Goal: Task Accomplishment & Management: Manage account settings

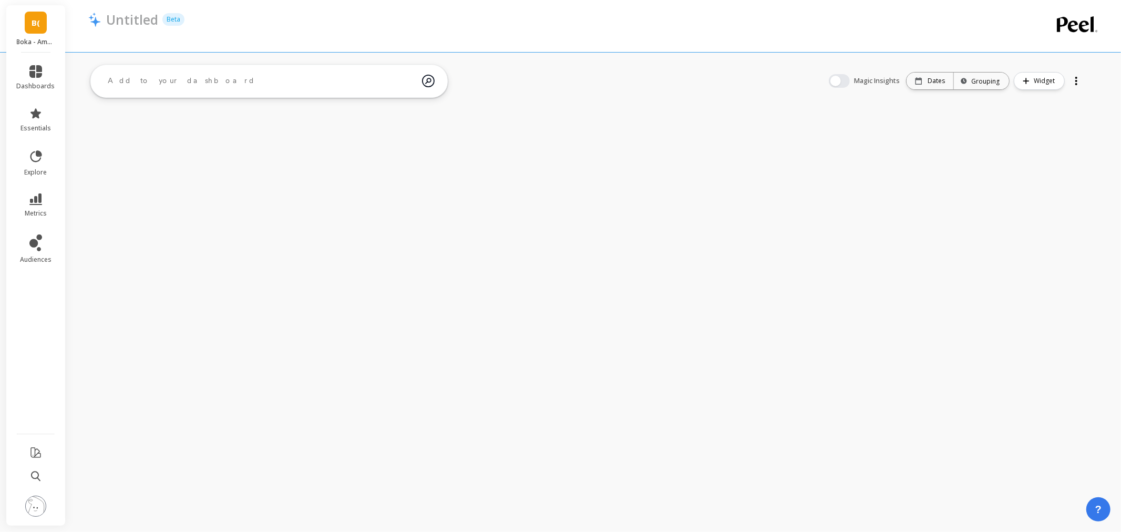
click at [34, 503] on img at bounding box center [35, 506] width 21 height 21
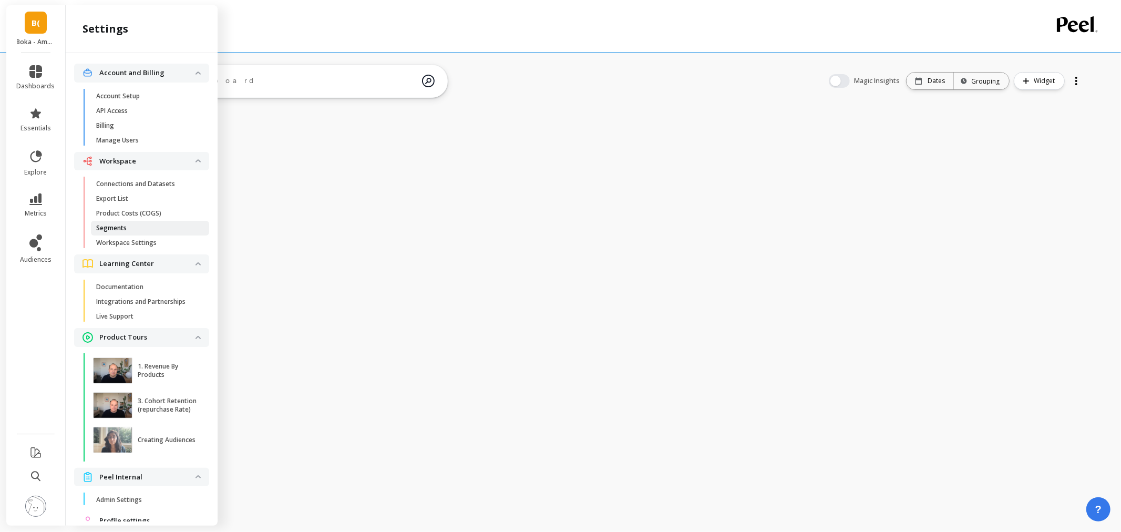
click at [139, 227] on span "Segments" at bounding box center [146, 228] width 100 height 8
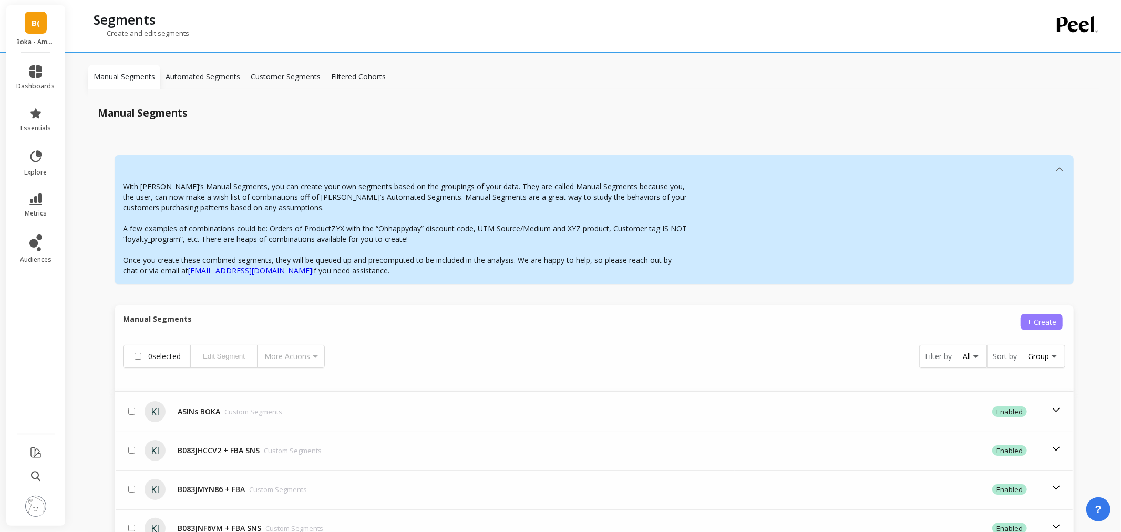
click at [1033, 319] on span "+ Create" at bounding box center [1041, 322] width 29 height 10
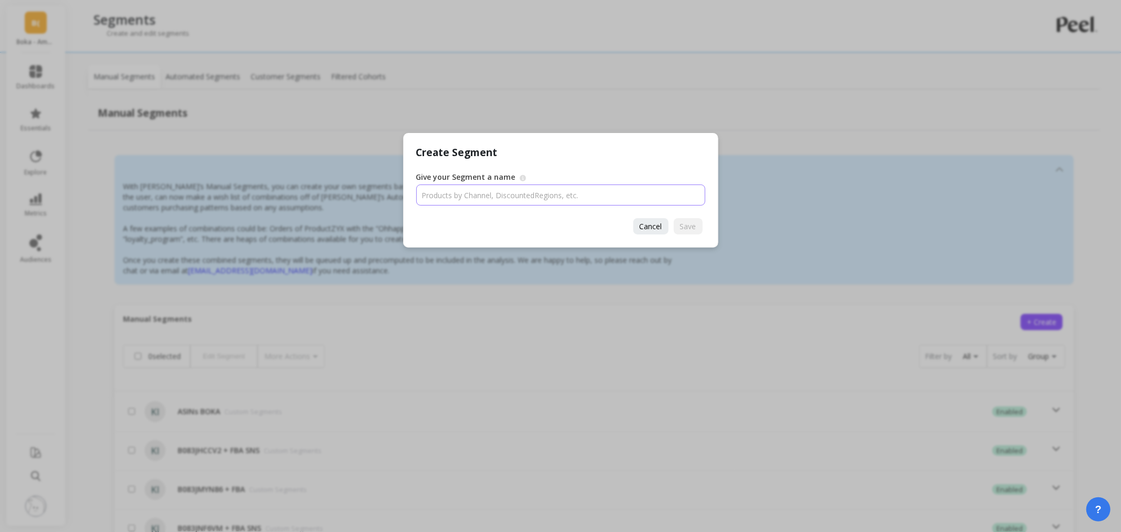
click at [578, 190] on input "Give your Segment a name" at bounding box center [560, 194] width 289 height 21
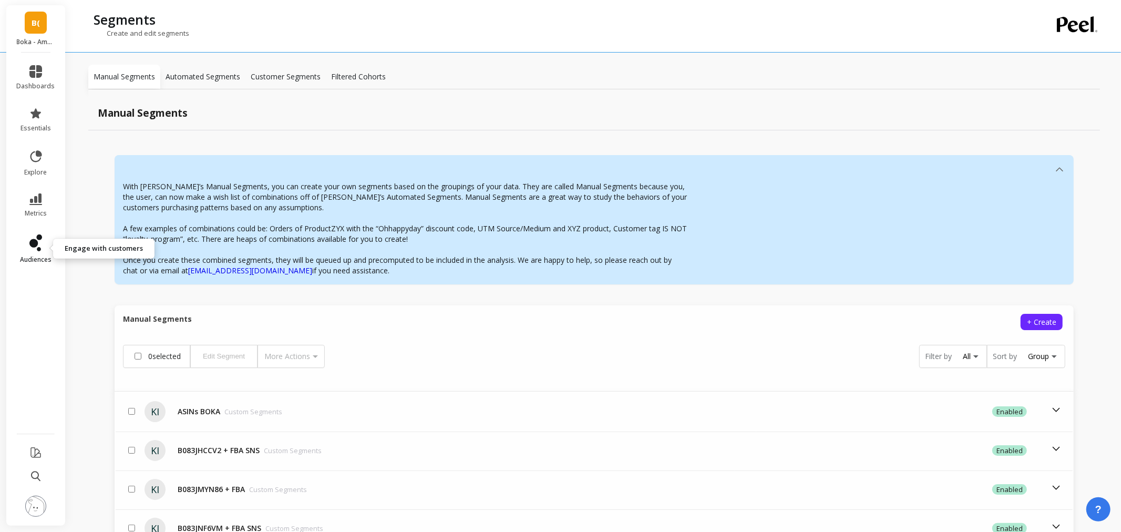
click at [35, 253] on link "audiences" at bounding box center [36, 248] width 38 height 29
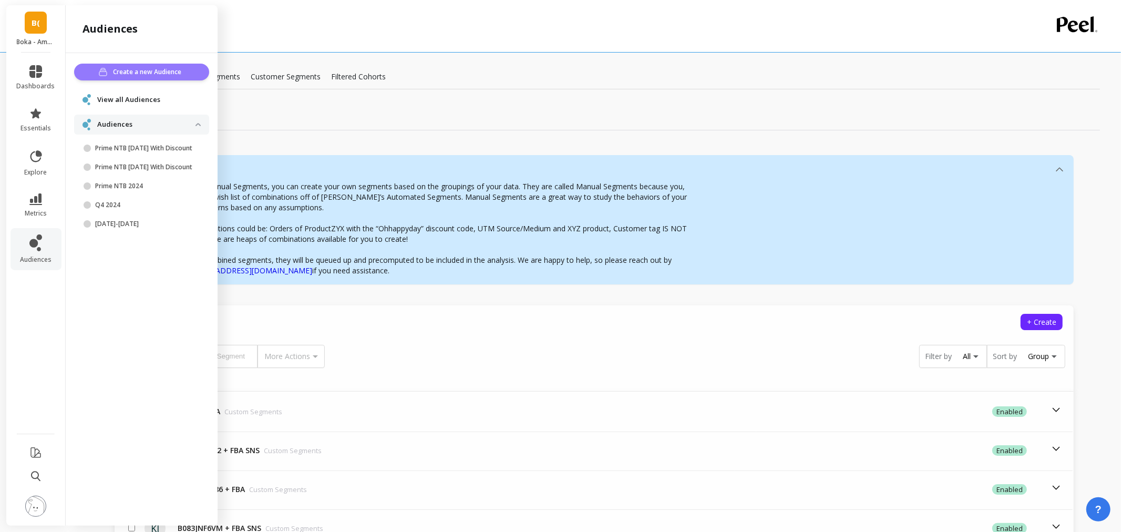
click at [155, 78] on button "Create a new Audience" at bounding box center [141, 72] width 135 height 17
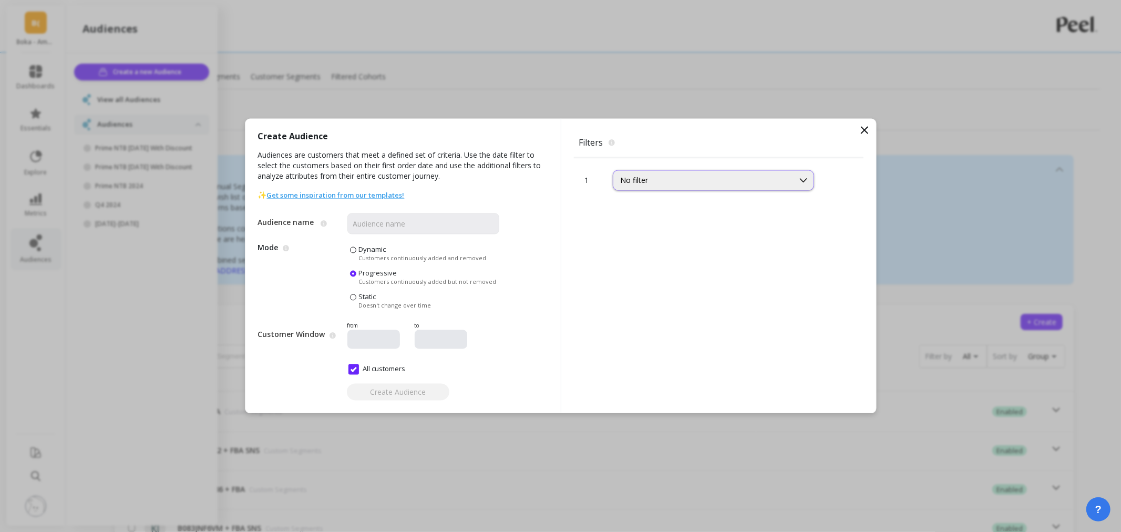
click at [664, 174] on div "No filter" at bounding box center [703, 180] width 180 height 12
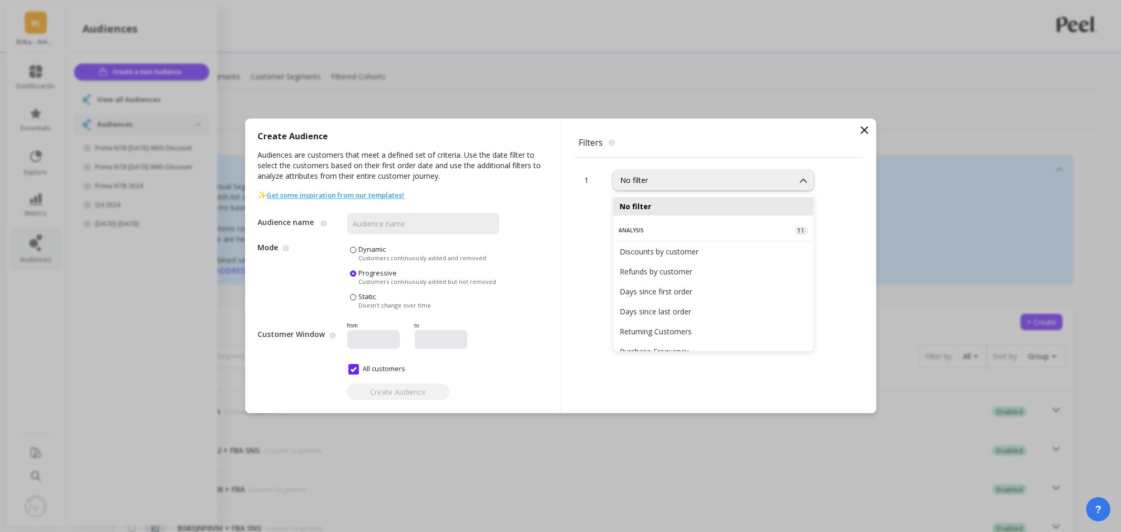
click at [355, 251] on span at bounding box center [353, 250] width 6 height 6
click at [0, 0] on input "Dynamic Customers continuously added and removed" at bounding box center [0, 0] width 0 height 0
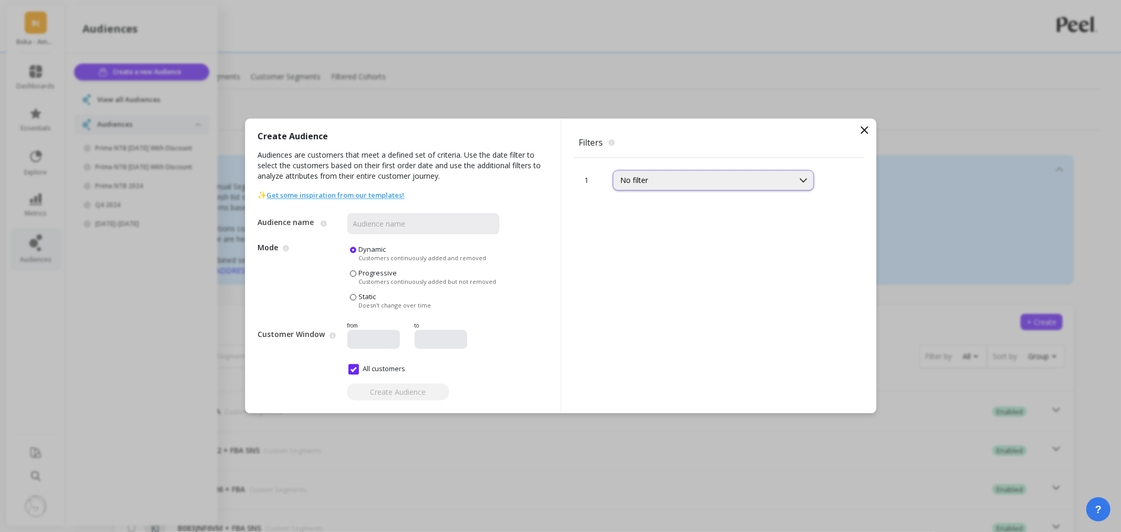
click at [671, 183] on div "No filter" at bounding box center [704, 181] width 166 height 10
type input "pr"
click at [721, 233] on div "Products" at bounding box center [714, 230] width 188 height 10
click at [720, 189] on div "Products" at bounding box center [713, 180] width 201 height 20
type input "sku"
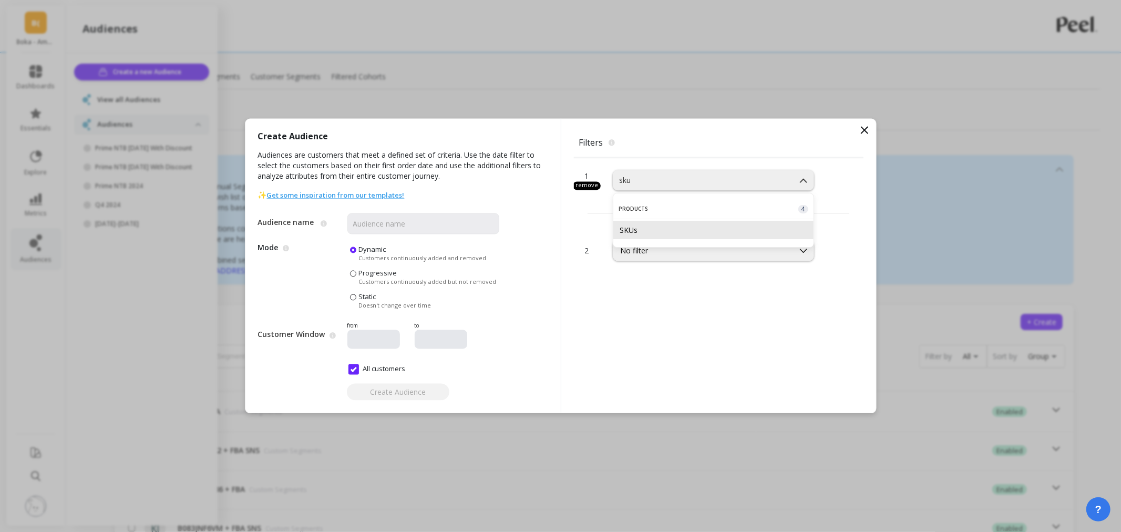
click at [694, 231] on div "SKUs" at bounding box center [714, 230] width 188 height 10
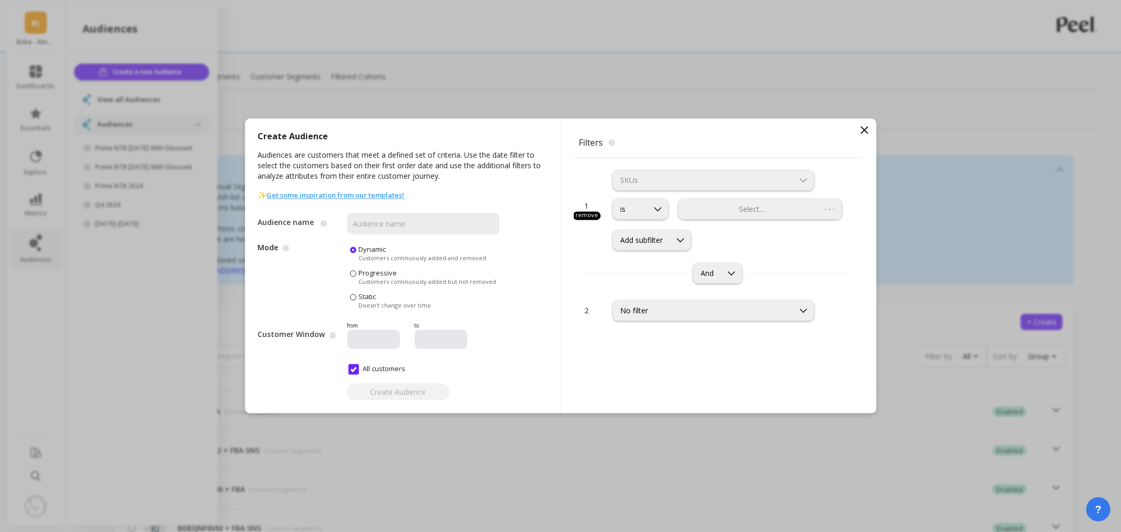
click at [717, 211] on div "Select..." at bounding box center [760, 209] width 164 height 20
click at [717, 211] on div at bounding box center [750, 209] width 141 height 10
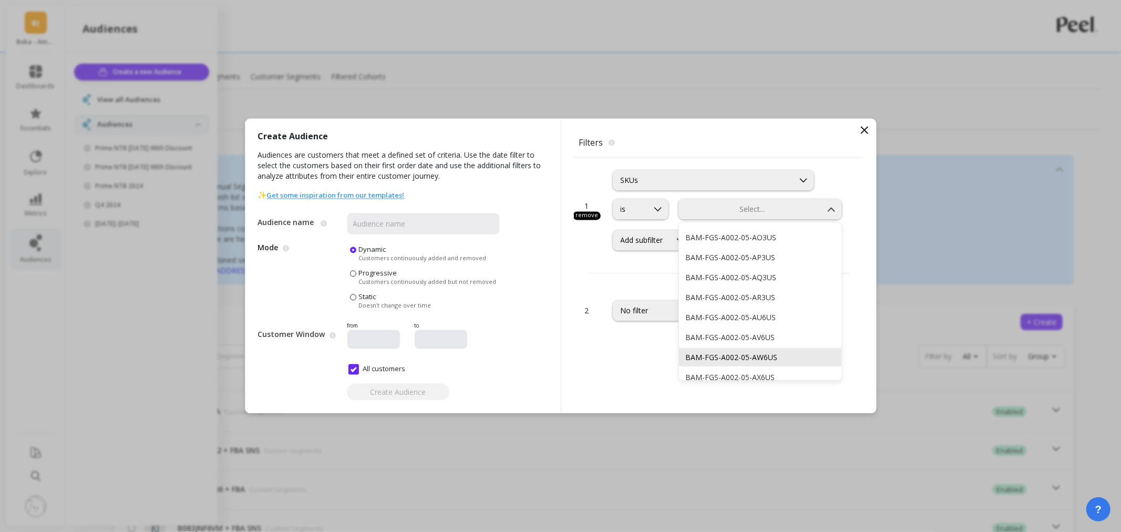
scroll to position [642, 0]
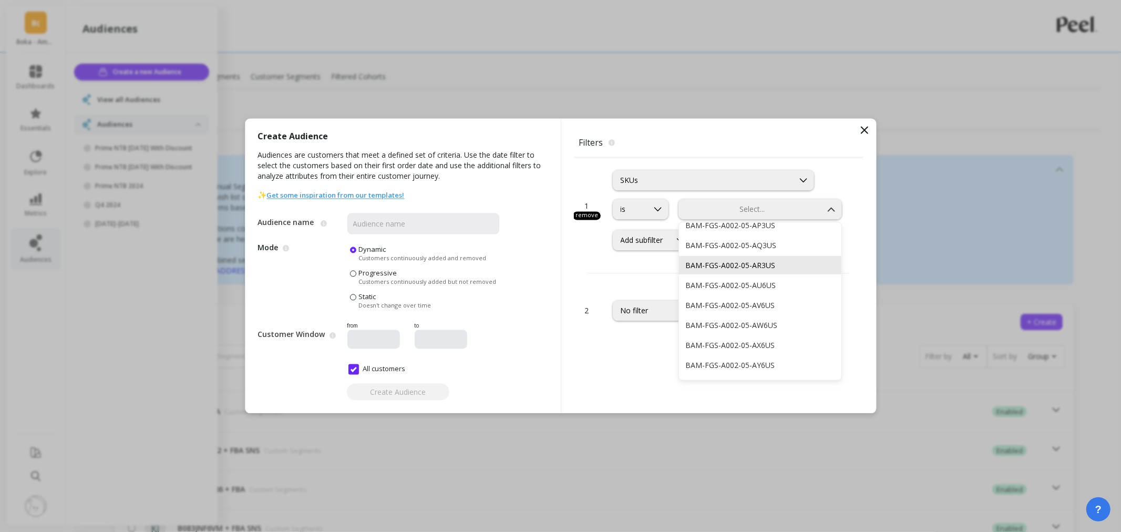
click at [716, 258] on div "BAM-FGS-A002-05-AR3US" at bounding box center [760, 265] width 163 height 18
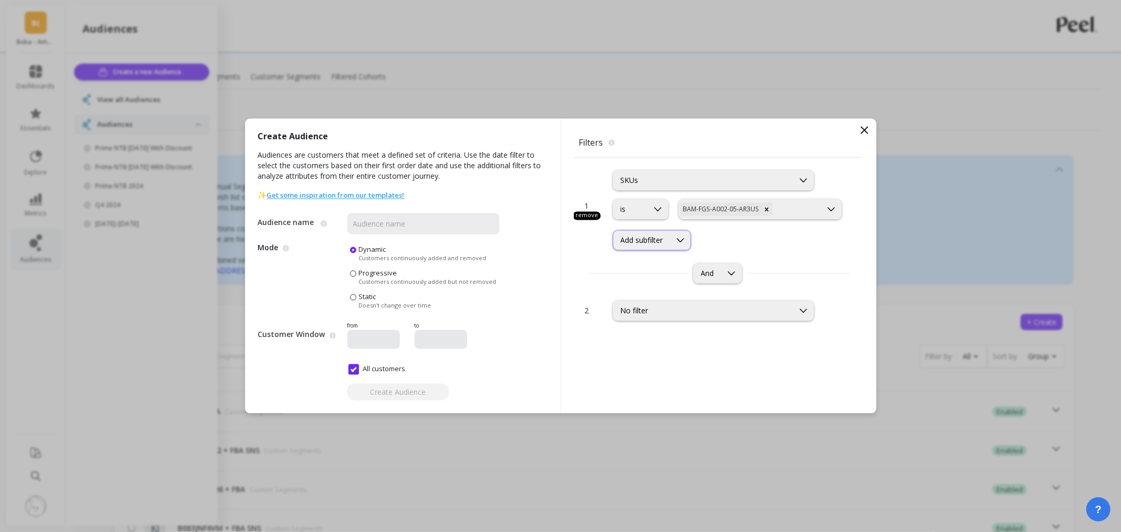
click at [686, 238] on icon at bounding box center [681, 240] width 12 height 12
click at [659, 293] on div "Product Combos" at bounding box center [653, 298] width 66 height 10
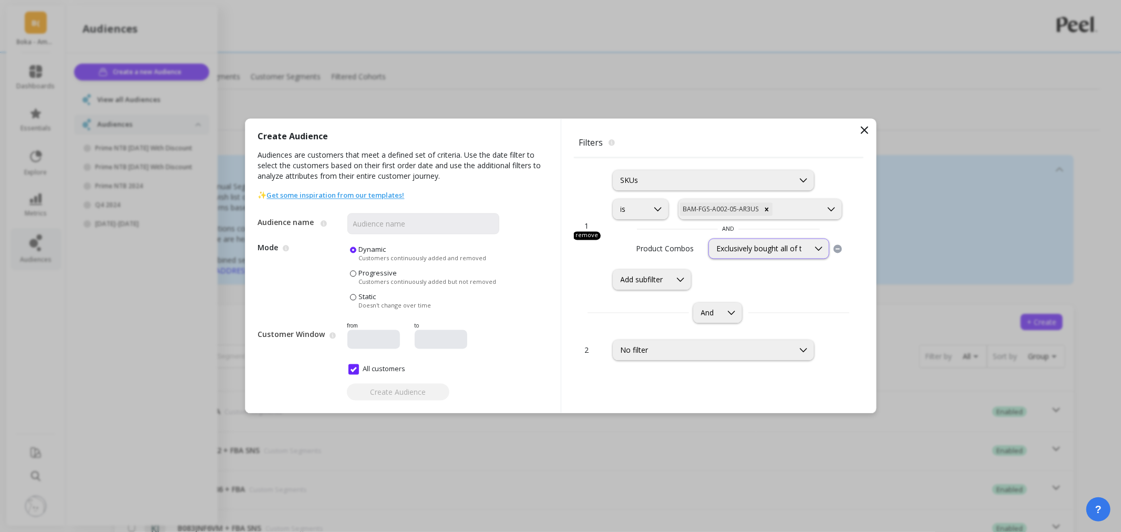
click at [759, 245] on div "Exclusively bought all of these products" at bounding box center [758, 249] width 85 height 10
click at [588, 238] on div "remove" at bounding box center [587, 235] width 28 height 8
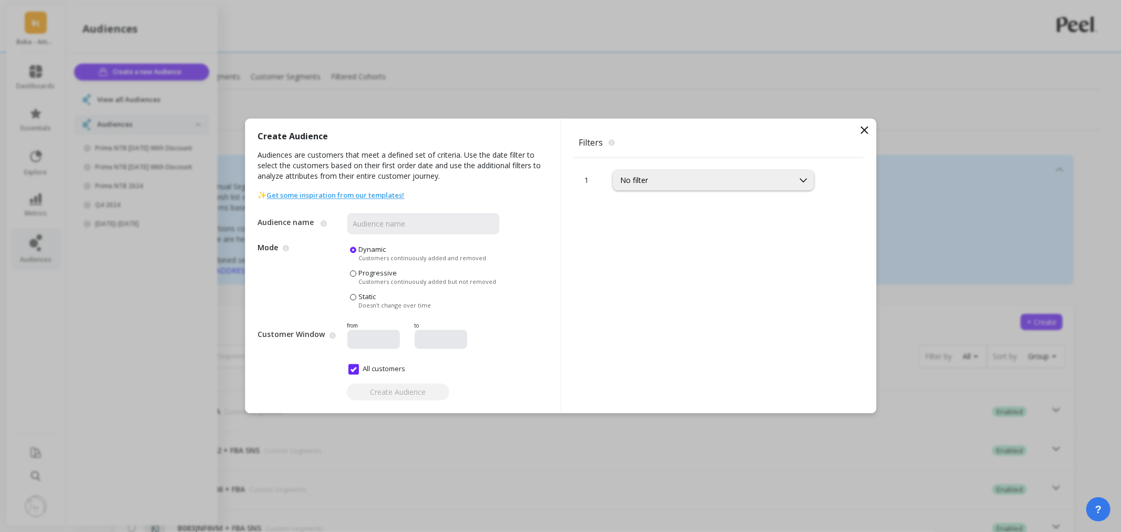
click at [864, 129] on icon at bounding box center [864, 130] width 6 height 6
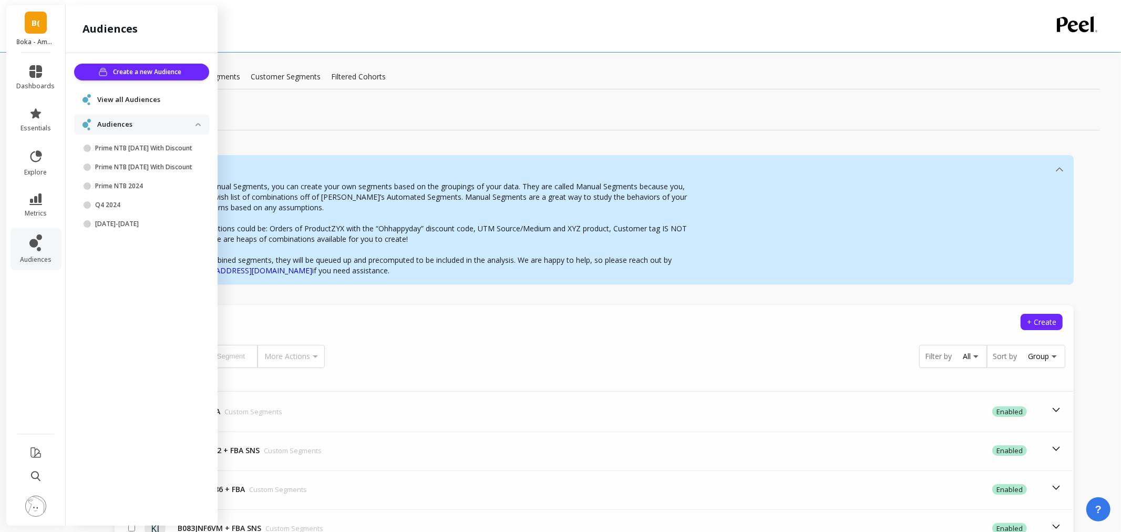
click at [46, 509] on button at bounding box center [35, 507] width 21 height 23
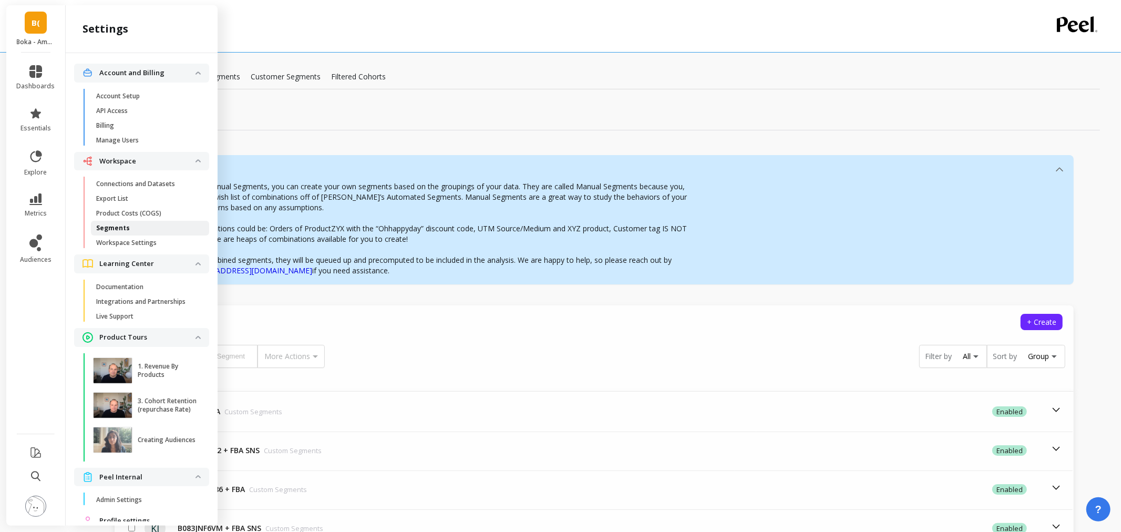
click at [127, 227] on span "Segments" at bounding box center [146, 228] width 100 height 8
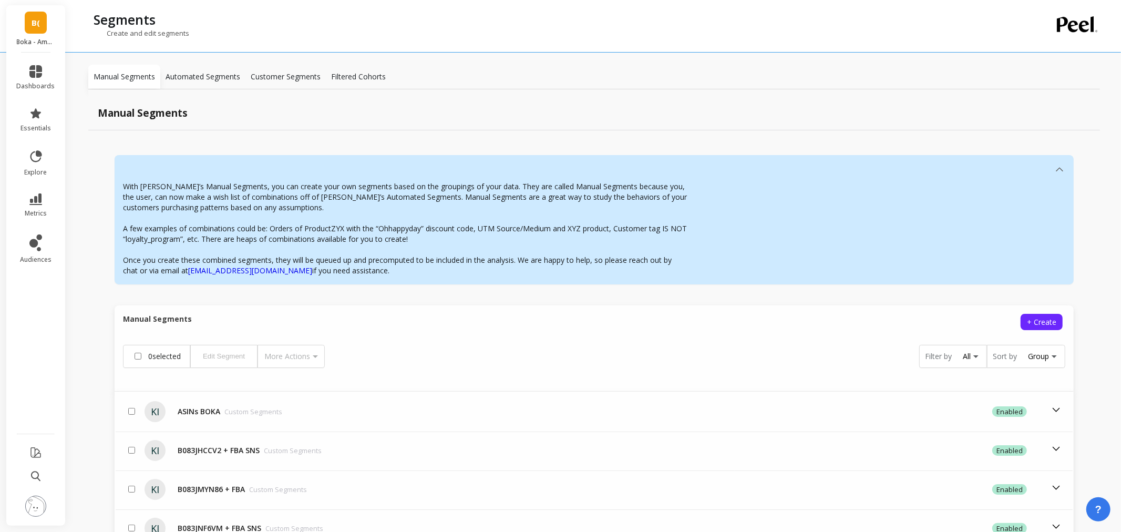
click at [45, 503] on img at bounding box center [35, 506] width 21 height 21
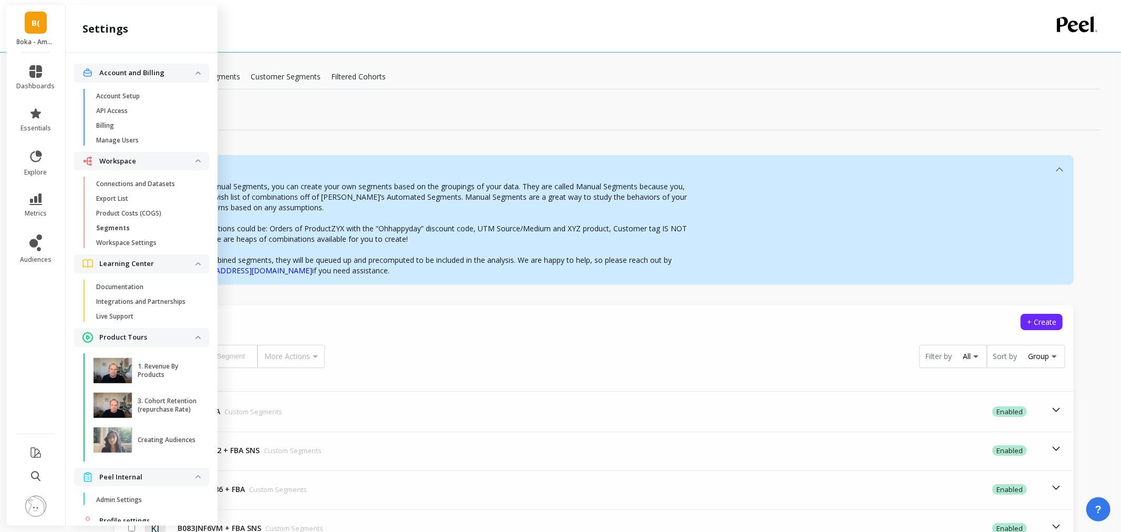
click at [318, 298] on div "With Peel’s Manual Segments, you can create your own segments based on the grou…" at bounding box center [594, 489] width 1012 height 718
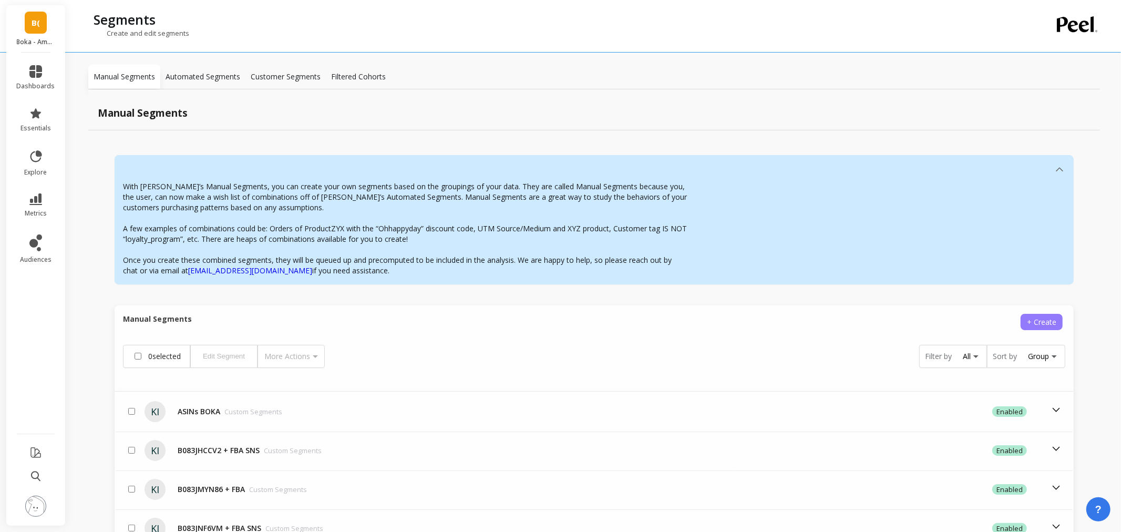
click at [1043, 323] on span "+ Create" at bounding box center [1041, 322] width 29 height 10
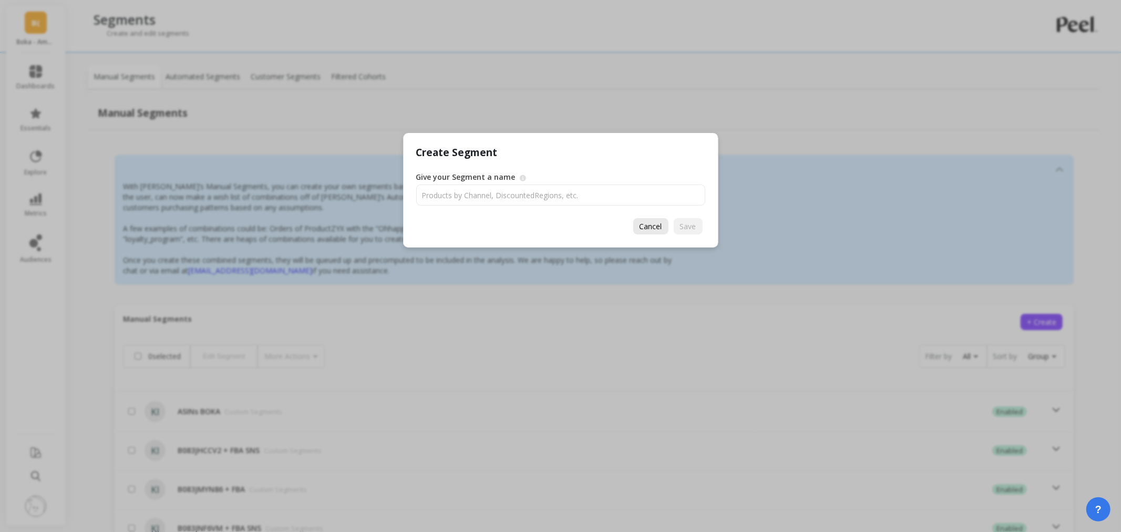
click at [660, 226] on span "Cancel" at bounding box center [651, 226] width 23 height 10
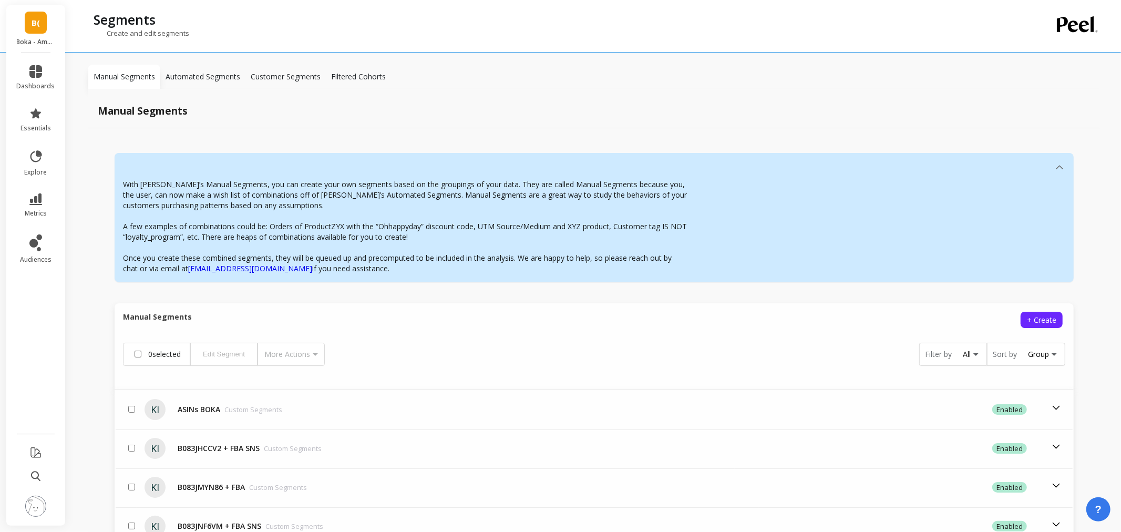
scroll to position [0, 0]
click at [33, 245] on icon at bounding box center [33, 243] width 8 height 8
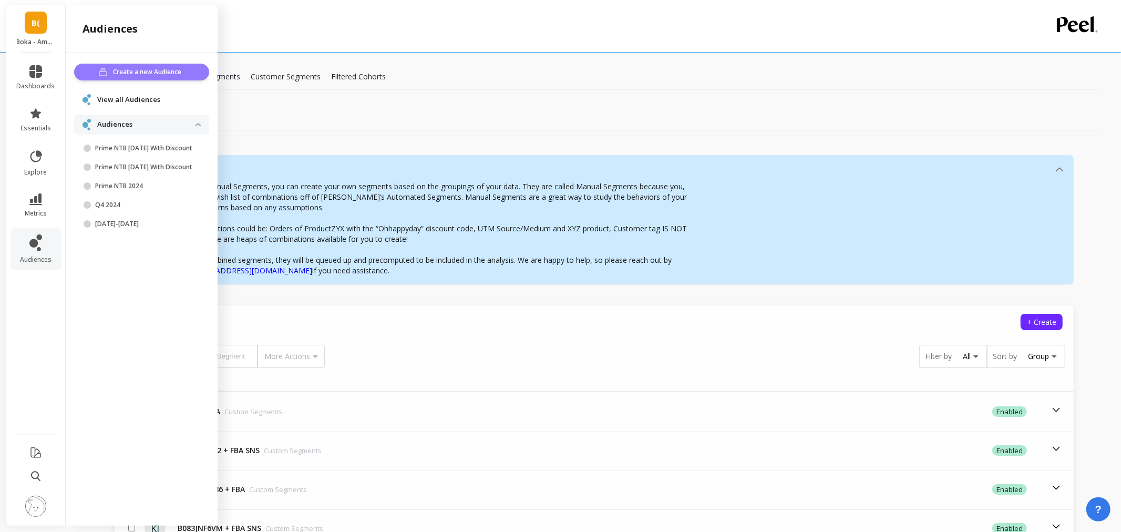
click at [156, 71] on span "Create a new Audience" at bounding box center [149, 72] width 71 height 11
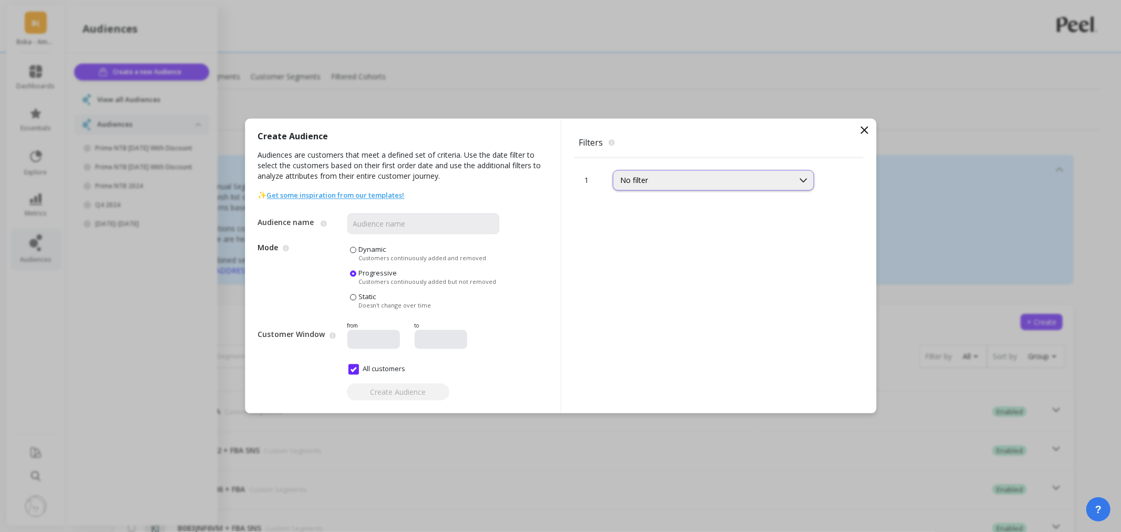
click at [622, 177] on div "No filter" at bounding box center [704, 181] width 166 height 10
click at [549, 30] on div "Create Audience Audiences are customers that meet a defined set of criteria. Us…" at bounding box center [560, 266] width 1121 height 532
click at [870, 128] on div "Filters The filters to select which customers should be part of the audience. 1…" at bounding box center [718, 266] width 315 height 294
click at [862, 130] on icon at bounding box center [864, 130] width 13 height 13
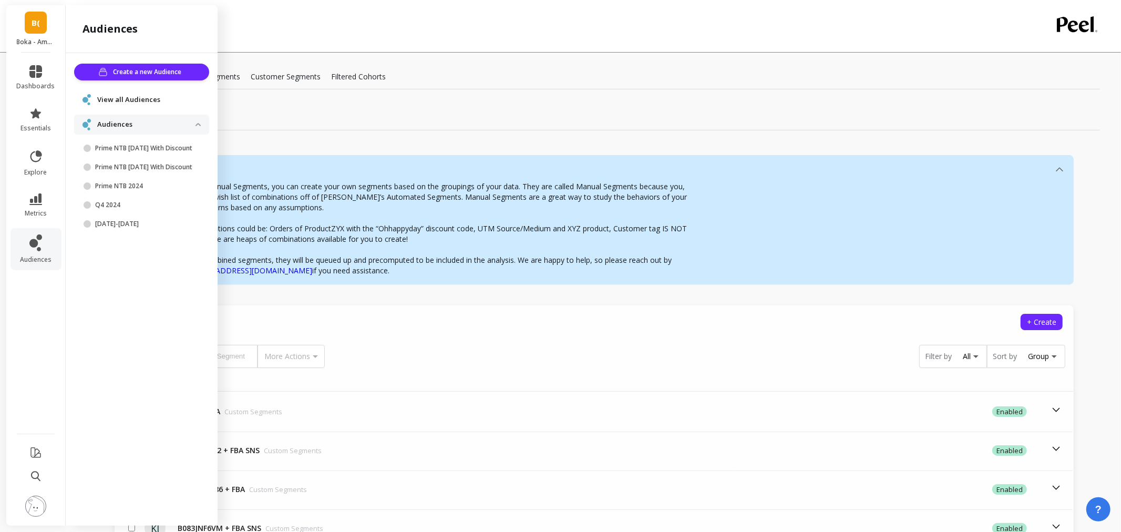
click at [40, 506] on img at bounding box center [35, 506] width 21 height 21
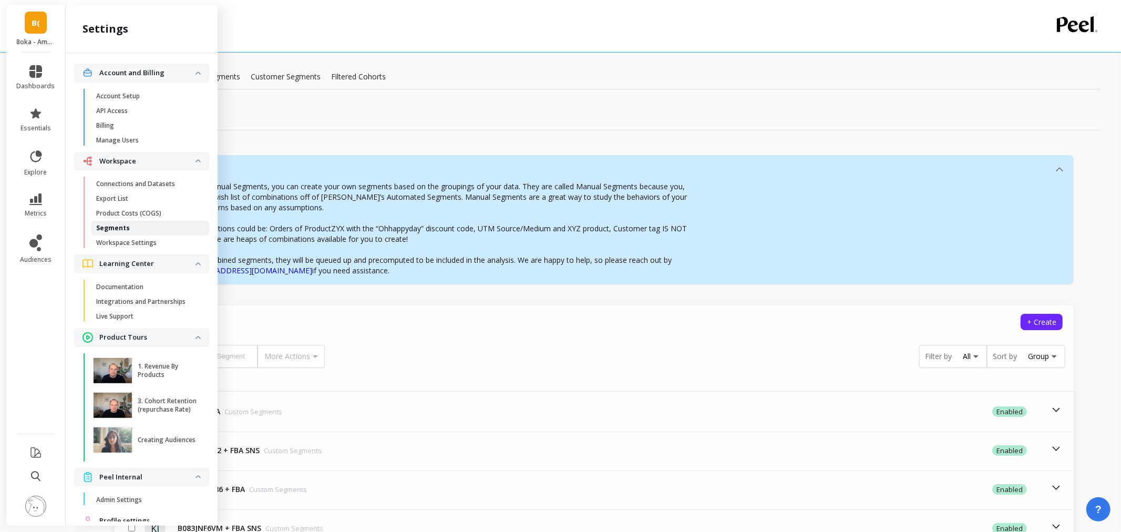
click at [140, 232] on link "Segments" at bounding box center [150, 228] width 118 height 15
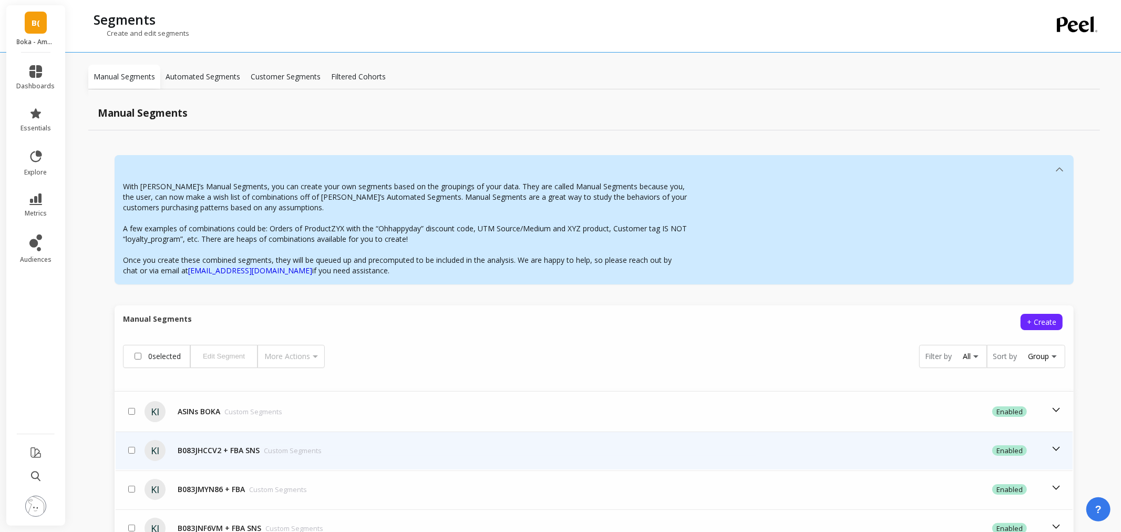
click at [207, 453] on div "B083JHCCV2 + FBA SNS Custom Segments" at bounding box center [250, 450] width 144 height 11
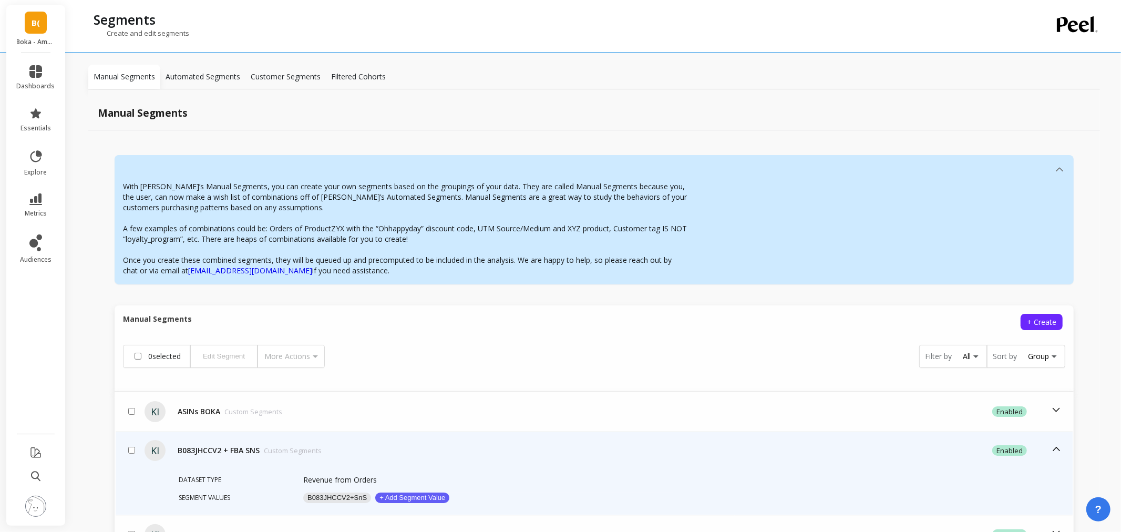
click at [326, 497] on button "B083JHCCV2+SnS" at bounding box center [337, 497] width 68 height 11
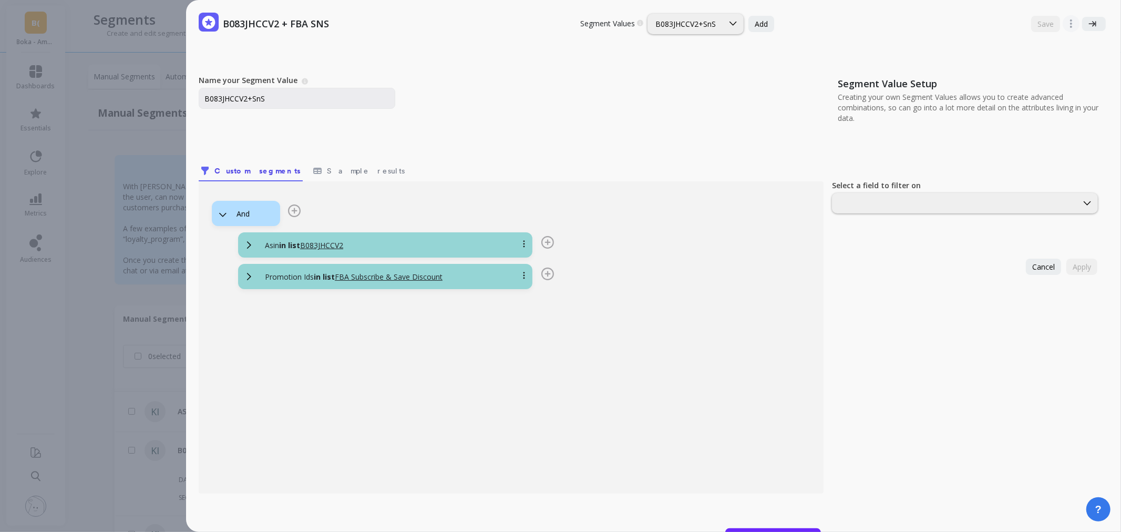
click at [544, 271] on icon at bounding box center [547, 273] width 13 height 13
click at [461, 272] on button "Add Condition" at bounding box center [474, 270] width 53 height 11
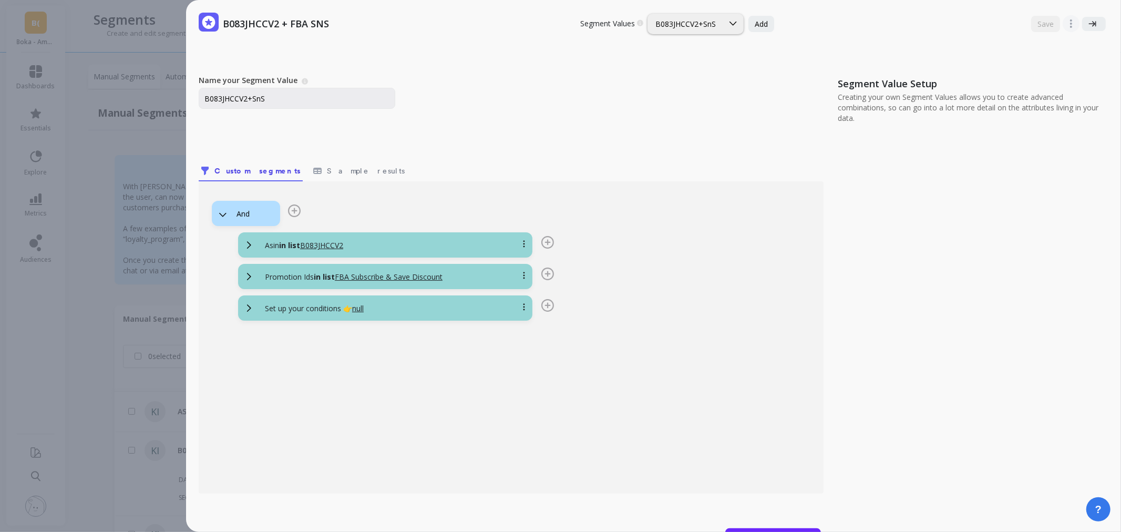
click at [316, 305] on p "Set up your conditions 👉 null" at bounding box center [314, 308] width 99 height 11
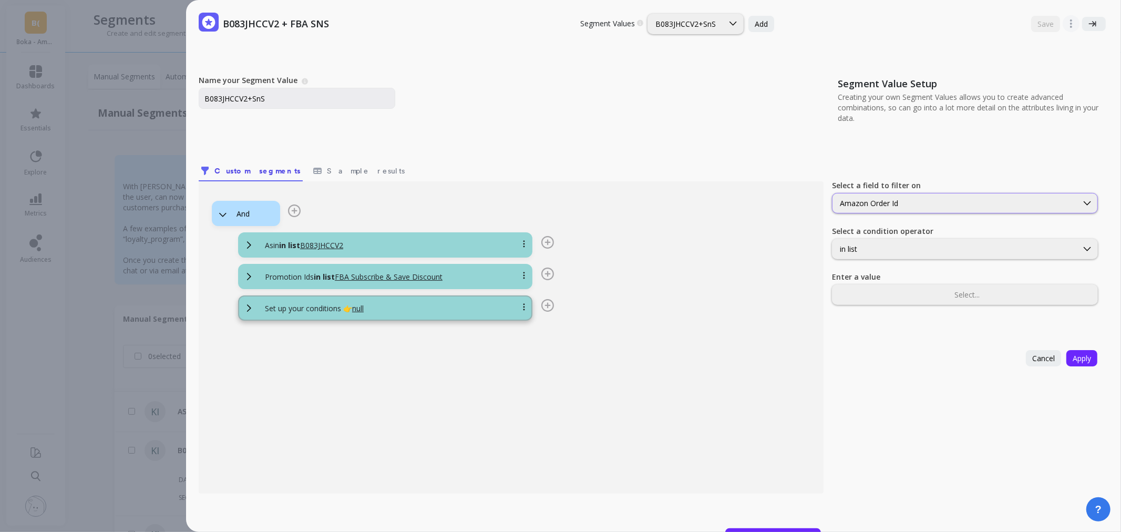
click at [994, 195] on div "Amazon Order Id" at bounding box center [965, 203] width 266 height 20
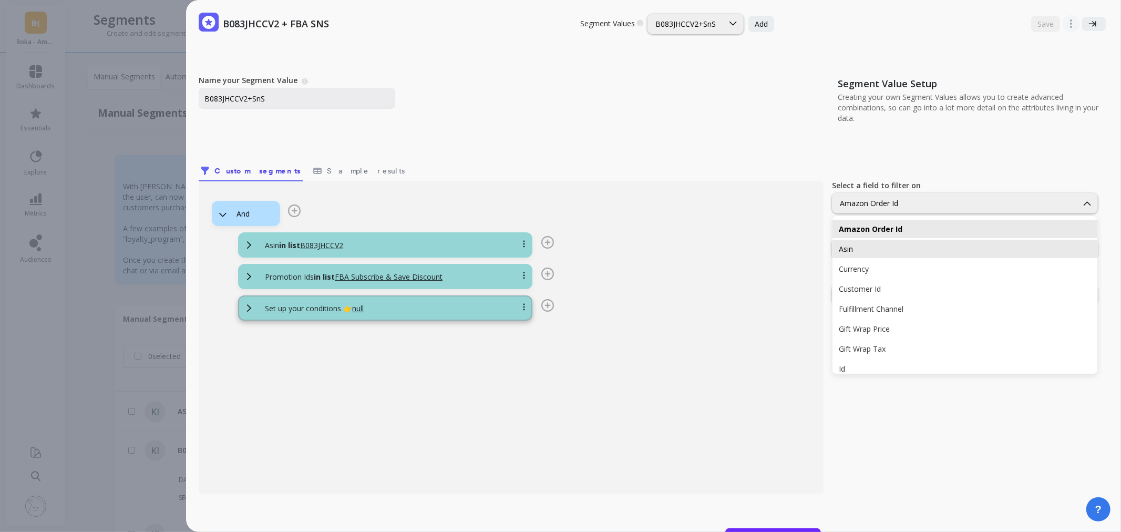
click at [931, 248] on div "Asin" at bounding box center [965, 249] width 252 height 10
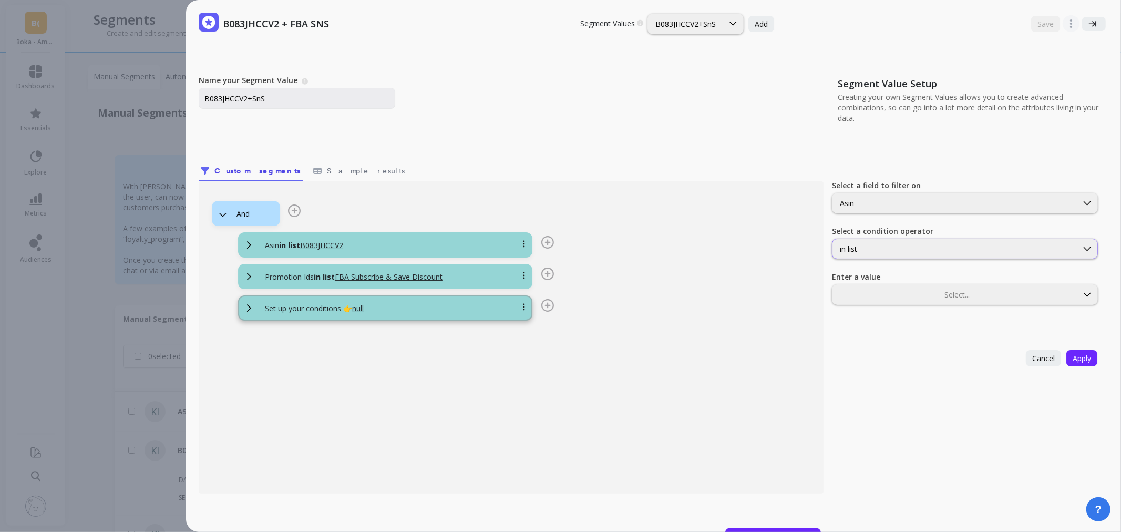
click at [960, 248] on div "in list" at bounding box center [955, 249] width 230 height 10
click at [773, 326] on div "And Asin in list B083JHCCV2 Promotion Ids in list FBA Subscribe & Save Discount…" at bounding box center [511, 337] width 625 height 312
click at [526, 309] on span at bounding box center [525, 307] width 5 height 13
click at [487, 307] on button "Delete" at bounding box center [492, 307] width 35 height 11
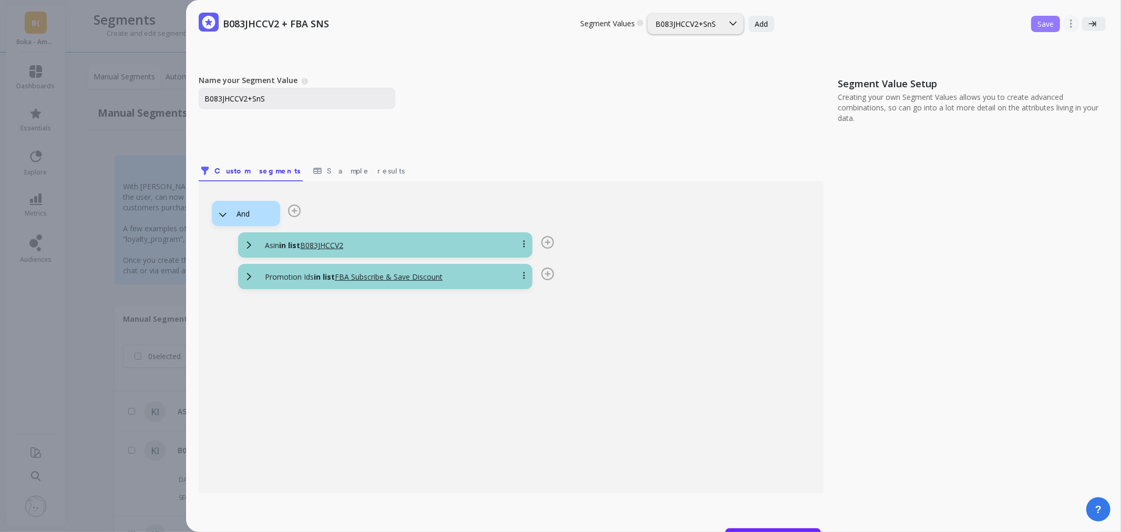
click at [1037, 25] on span "Save" at bounding box center [1045, 24] width 16 height 10
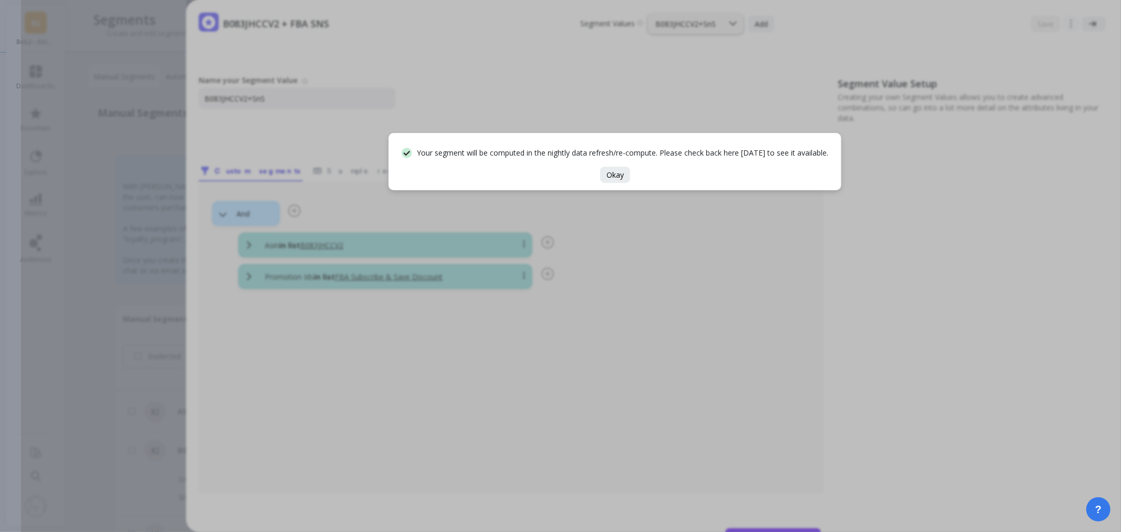
click at [616, 182] on div "Your segment will be computed in the nightly data refresh/re-compute. Please ch…" at bounding box center [614, 161] width 453 height 57
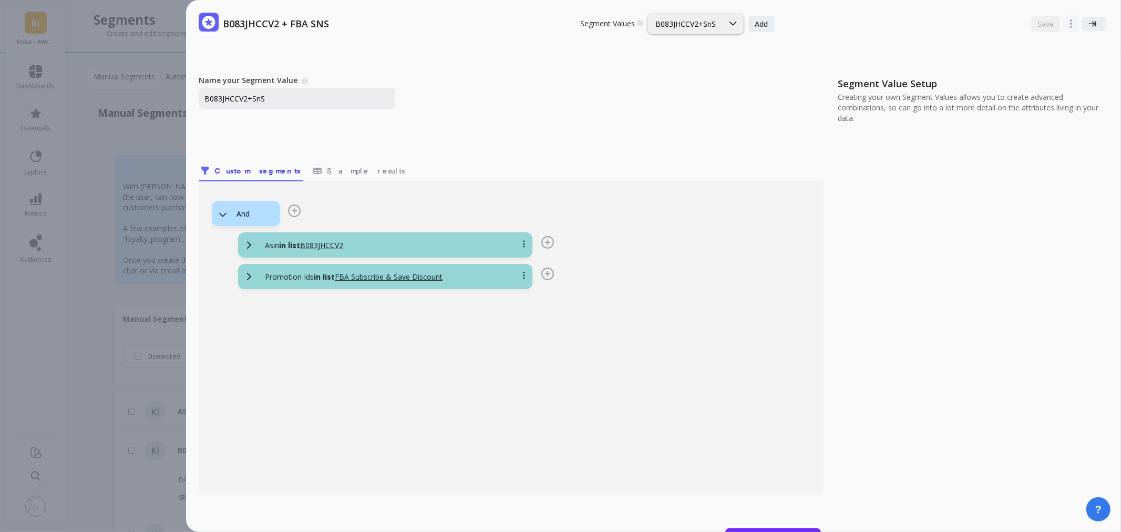
click at [112, 170] on div "B083JHCCV2 + FBA SNS Segment Values Choose a segment value you would like to ed…" at bounding box center [571, 266] width 1100 height 532
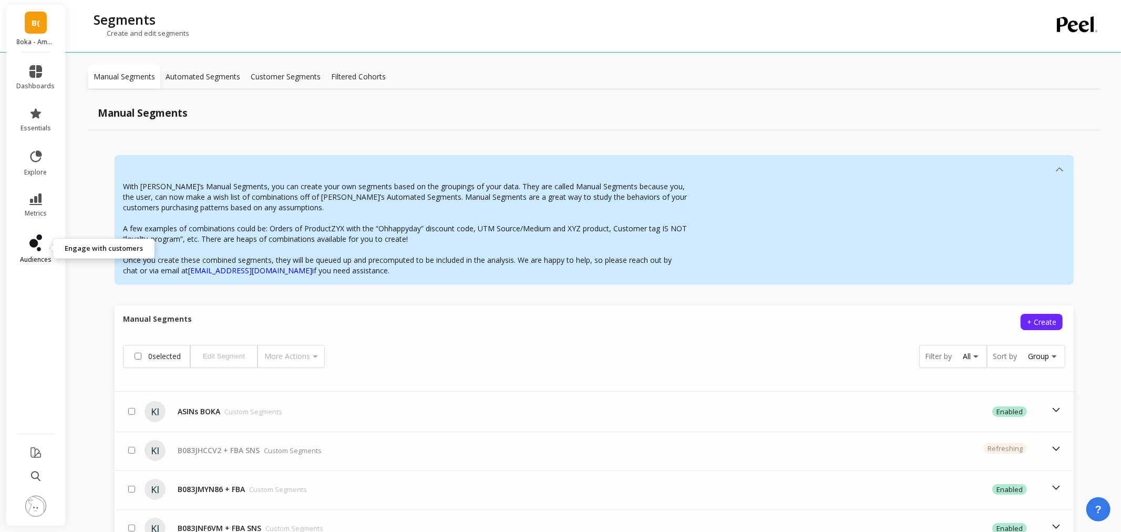
click at [30, 246] on icon at bounding box center [35, 242] width 13 height 17
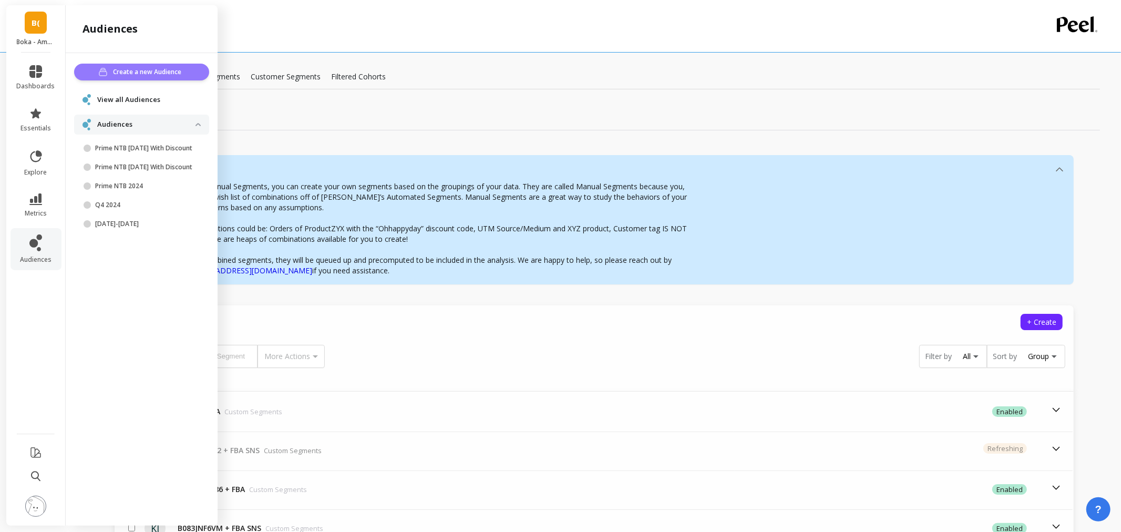
click at [125, 74] on span "Create a new Audience" at bounding box center [149, 72] width 71 height 11
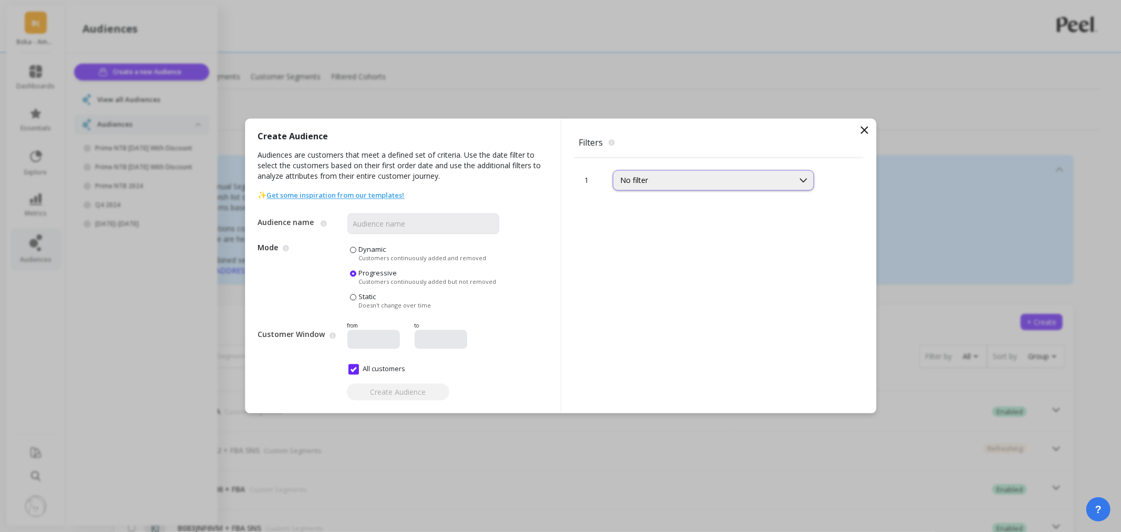
click at [639, 179] on div "No filter" at bounding box center [704, 181] width 166 height 10
click at [673, 254] on div "SKUs" at bounding box center [713, 249] width 200 height 18
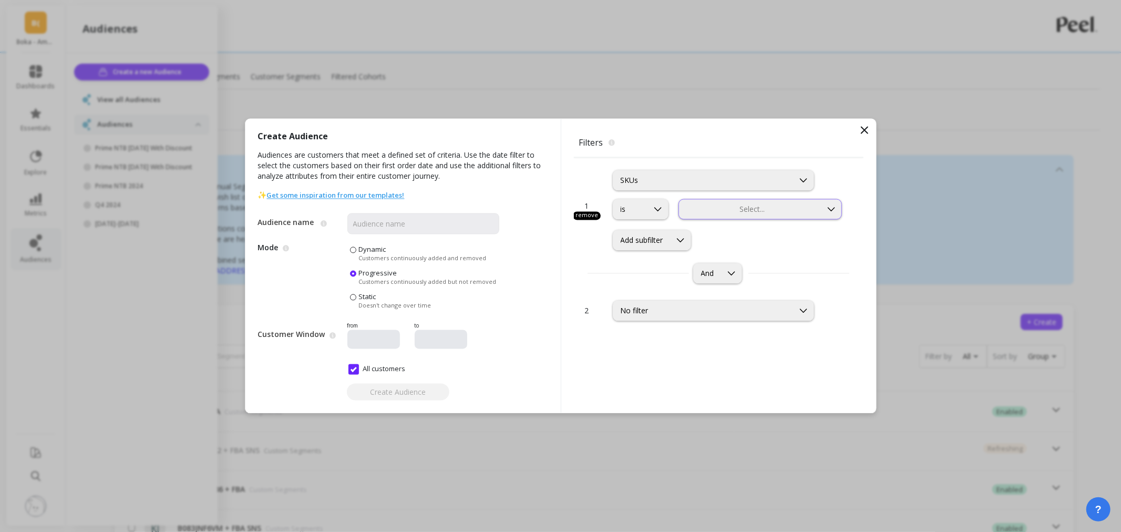
click at [729, 207] on div at bounding box center [750, 209] width 141 height 10
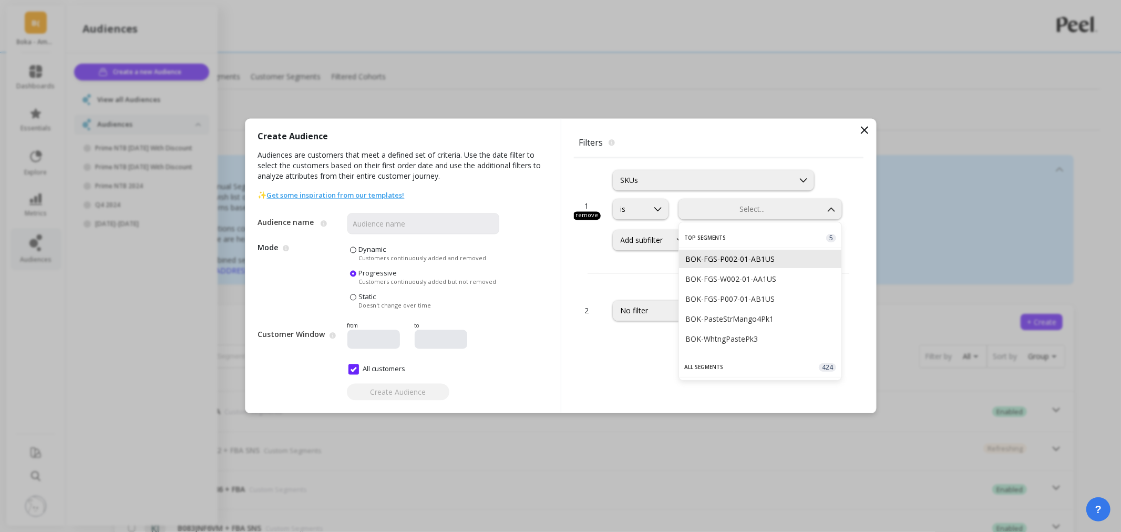
click at [720, 258] on div "BOK-FGS-P002-01-AB1US" at bounding box center [760, 259] width 150 height 10
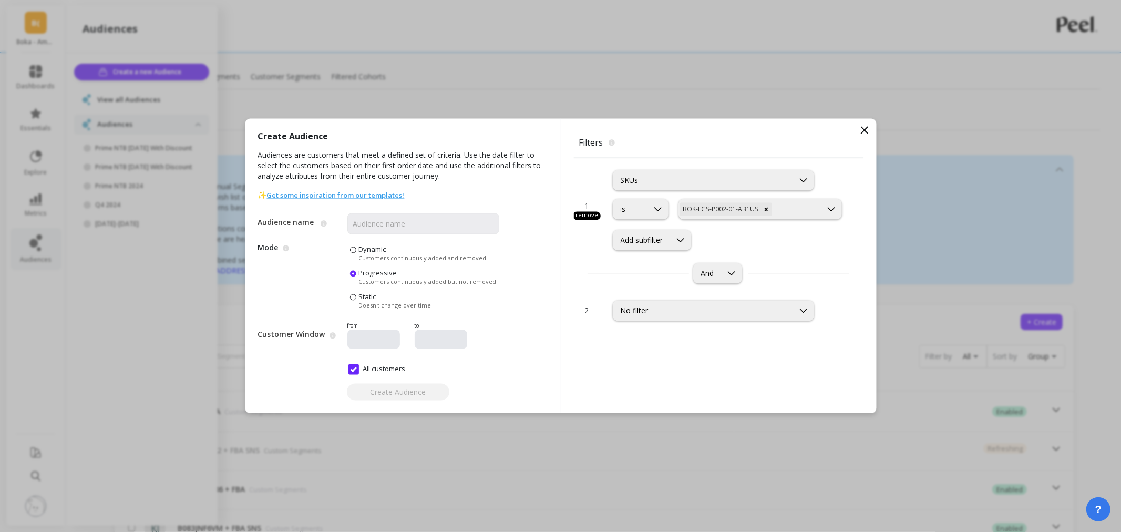
click at [658, 244] on div "Add subfilter" at bounding box center [642, 240] width 43 height 10
click at [663, 332] on div "Product Combos" at bounding box center [653, 327] width 66 height 10
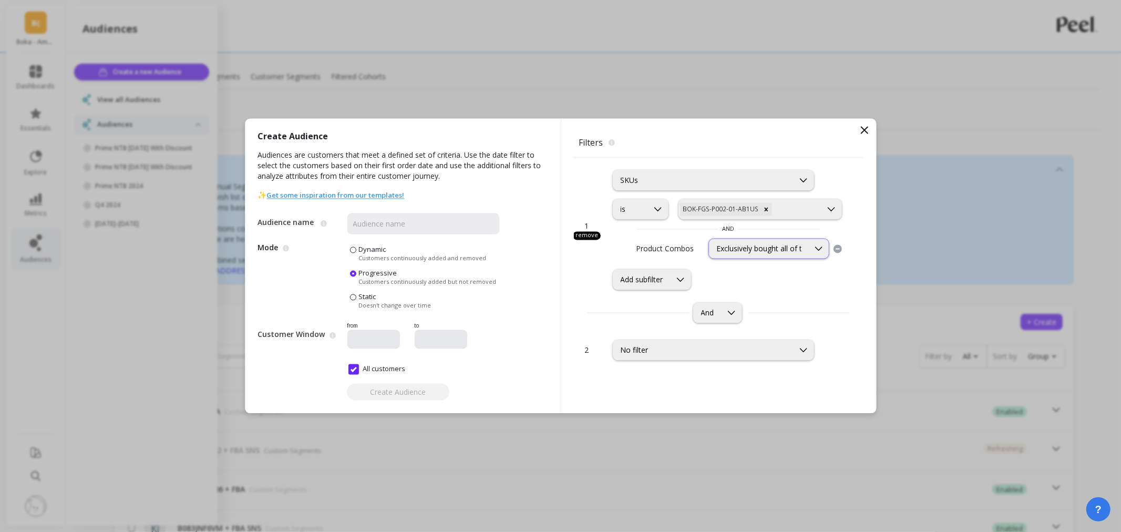
click at [807, 246] on div "Exclusively bought all of these products" at bounding box center [759, 249] width 100 height 10
click at [863, 135] on icon at bounding box center [864, 130] width 13 height 13
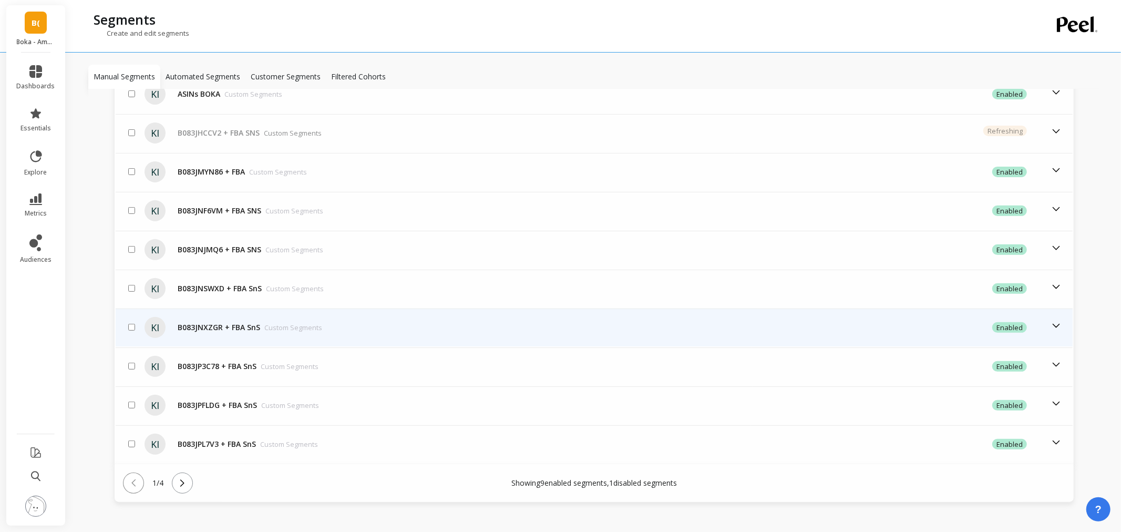
scroll to position [321, 0]
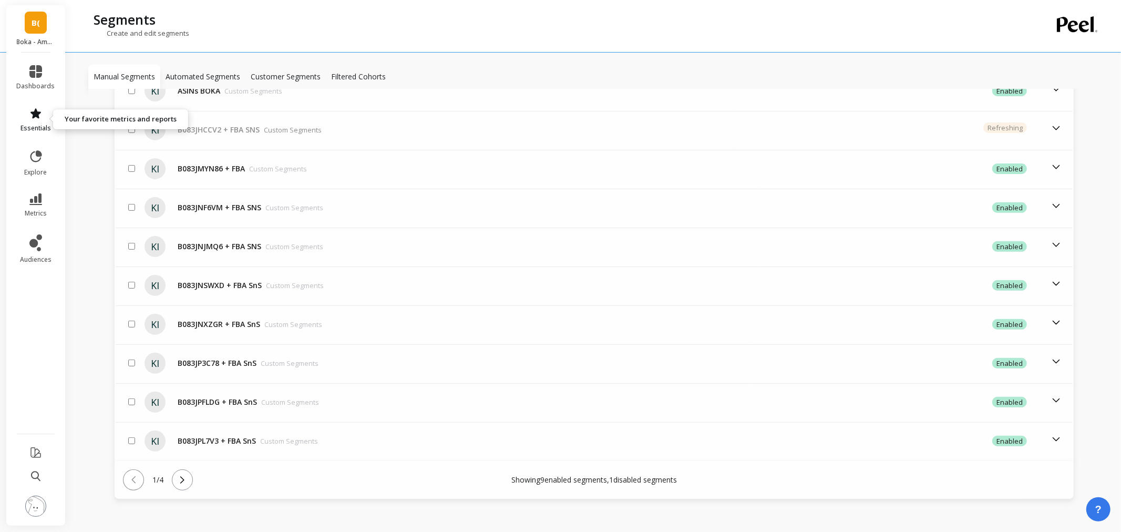
click at [38, 114] on icon at bounding box center [35, 113] width 11 height 10
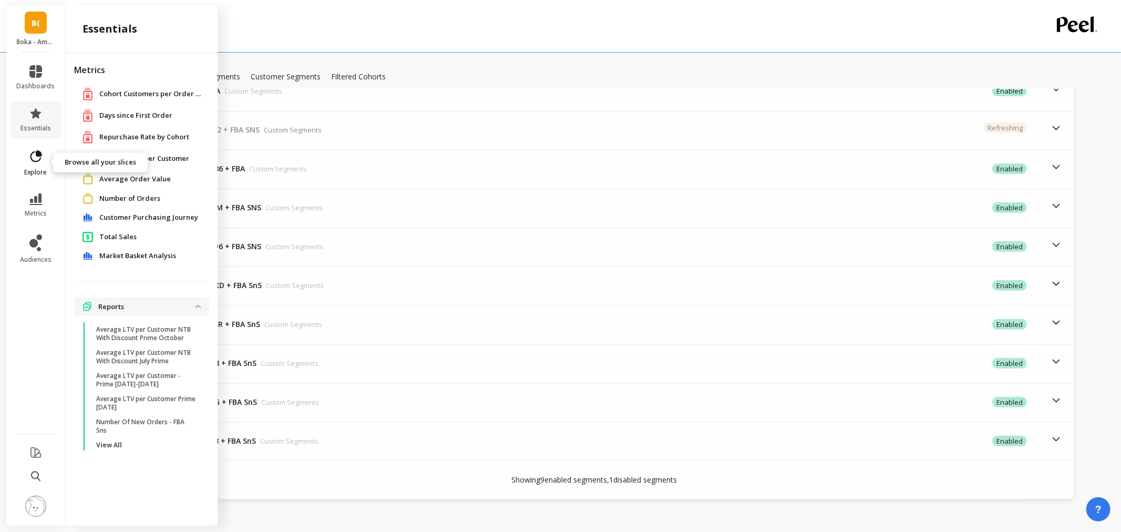
click at [37, 152] on icon at bounding box center [39, 153] width 5 height 5
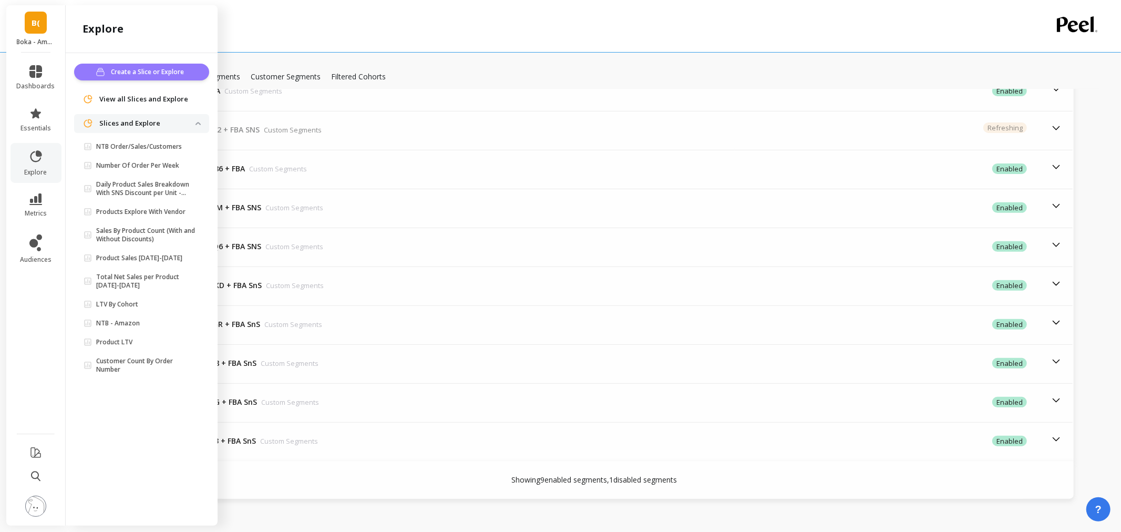
click at [149, 69] on span "Create a Slice or Explore" at bounding box center [149, 72] width 76 height 11
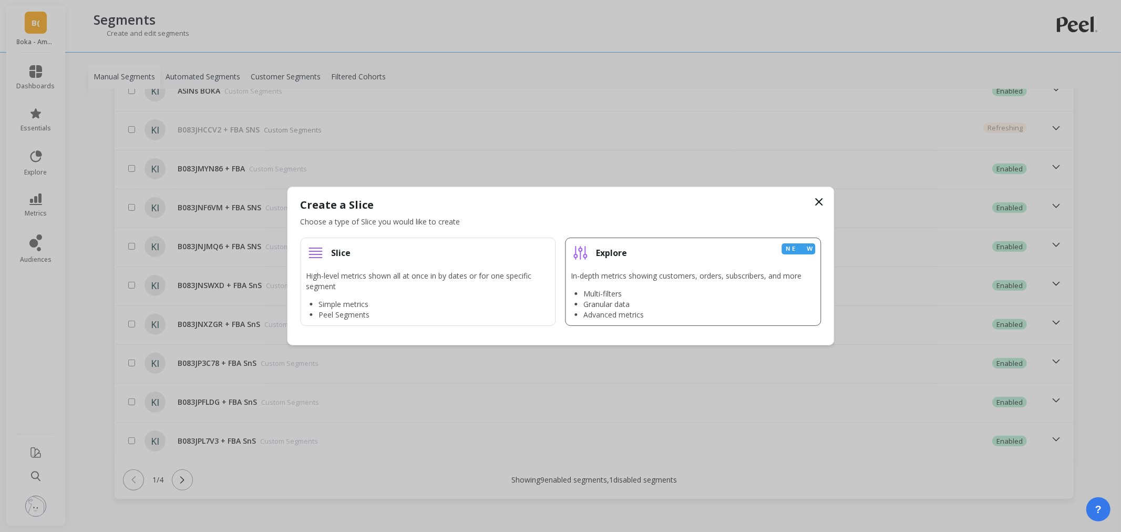
click at [649, 248] on div "Explore New" at bounding box center [693, 252] width 244 height 19
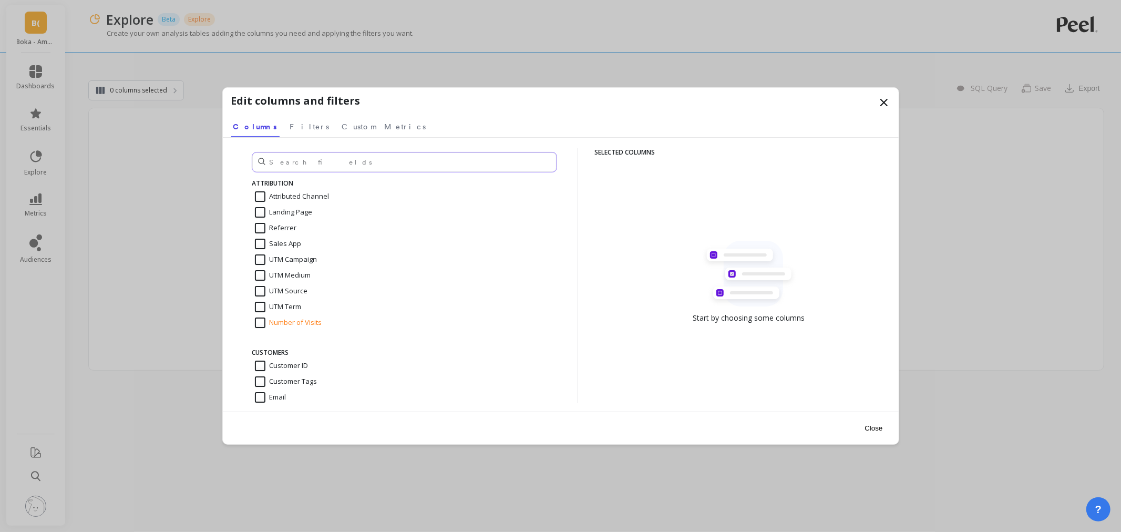
click at [306, 160] on input "text" at bounding box center [404, 161] width 304 height 19
type input "asi"
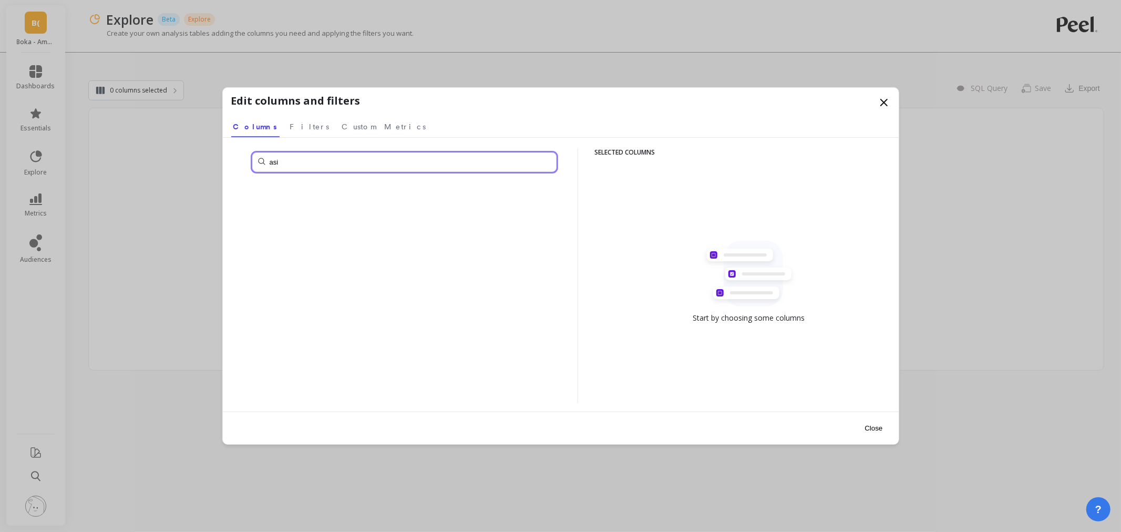
drag, startPoint x: 306, startPoint y: 160, endPoint x: -90, endPoint y: 128, distance: 397.1
click at [0, 128] on html "B( Boka - Amazon (Essor) dashboards essentials explore metrics audiences Explor…" at bounding box center [560, 266] width 1121 height 532
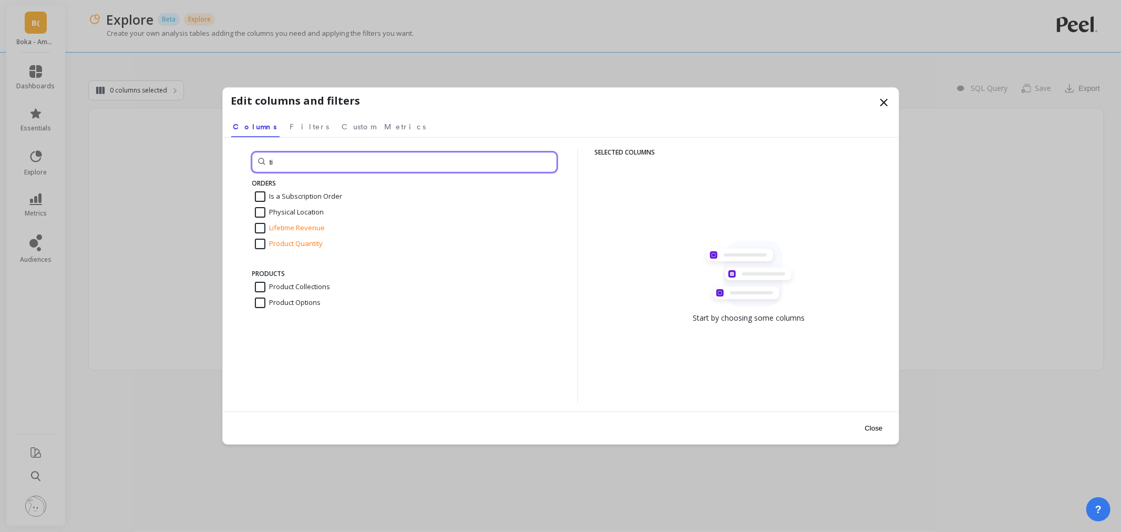
type input "t"
type input "prod"
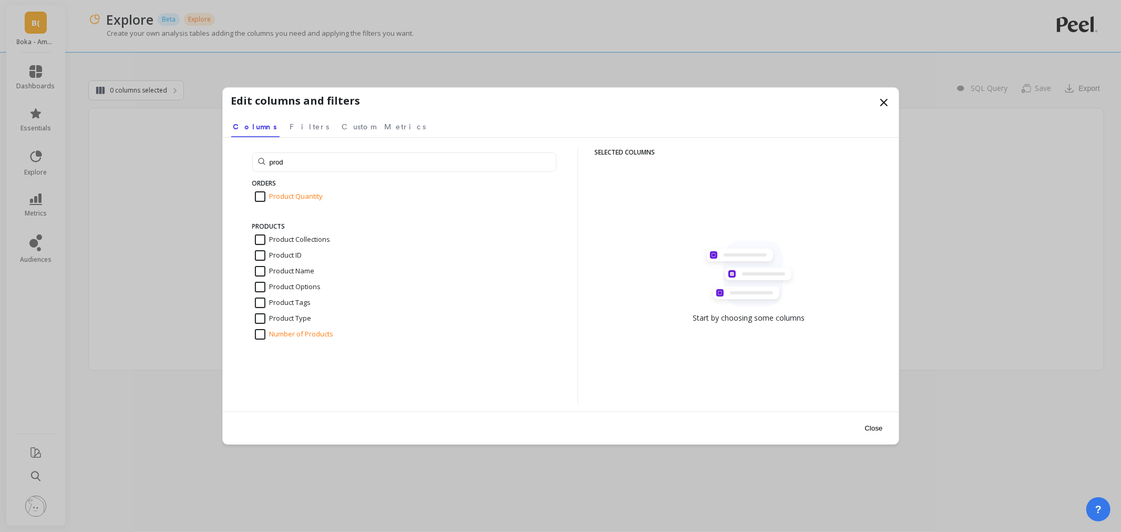
click at [256, 267] on input "Product Name" at bounding box center [285, 271] width 60 height 11
checkbox input "true"
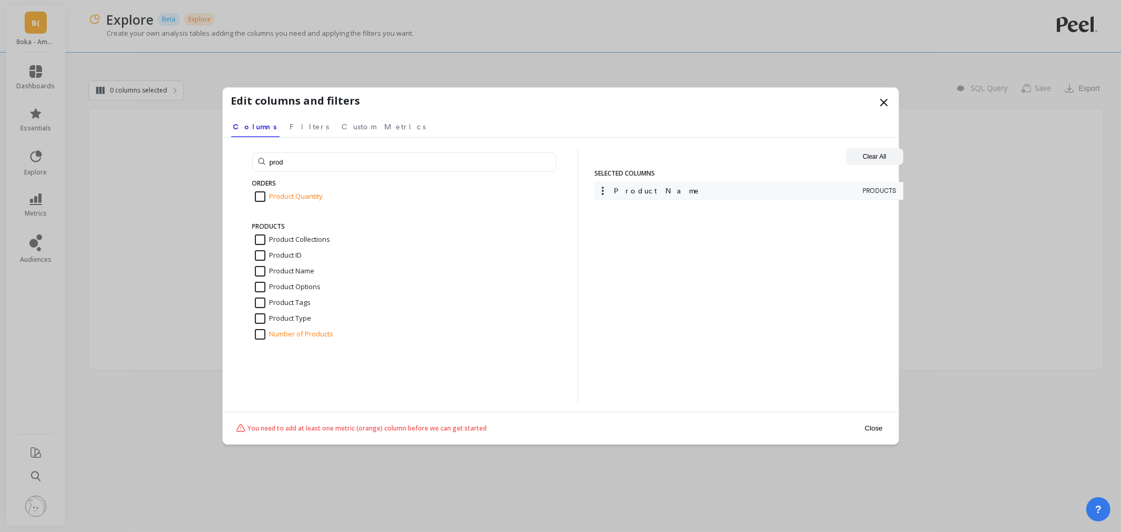
click at [272, 332] on input "Number of Products" at bounding box center [294, 334] width 79 height 11
checkbox input "true"
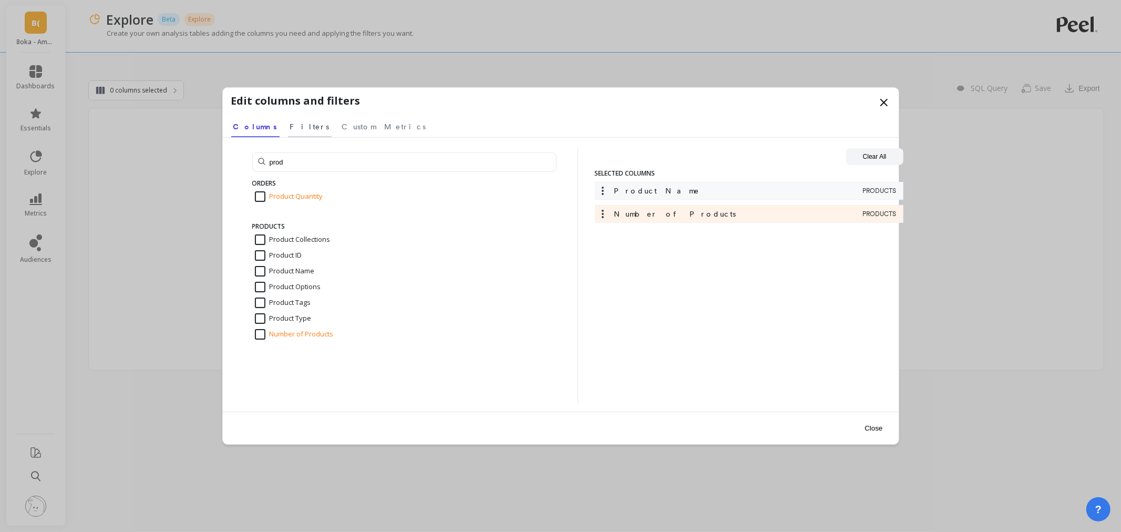
click at [288, 121] on link "Filters" at bounding box center [310, 125] width 44 height 24
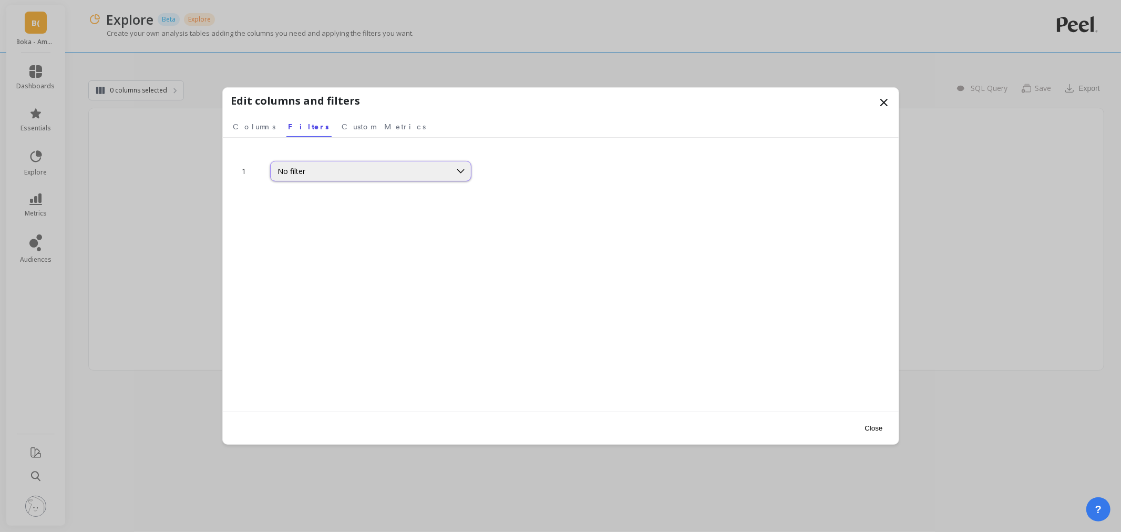
click at [340, 173] on div "No filter" at bounding box center [361, 171] width 166 height 10
type input "prod"
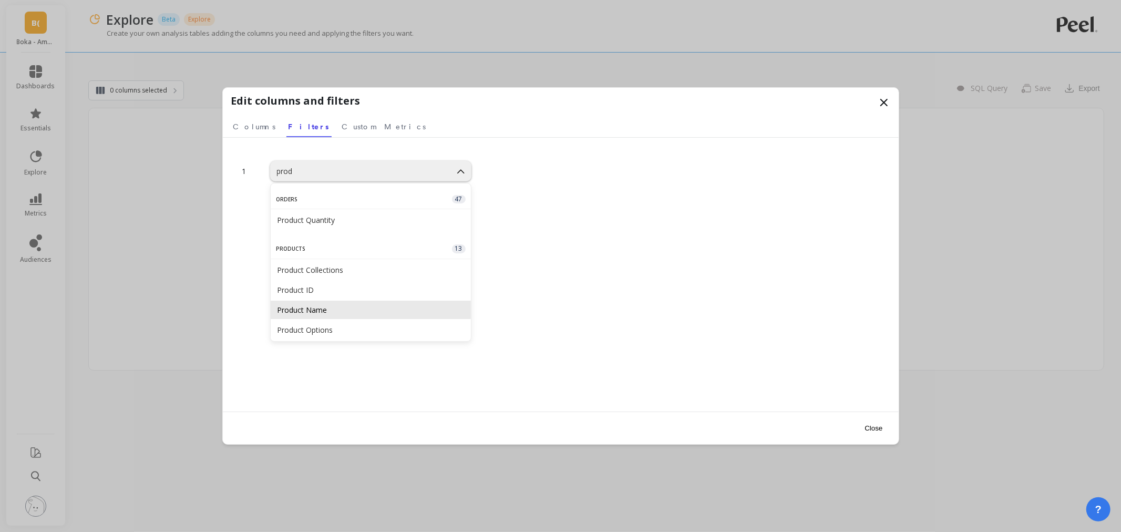
click at [326, 305] on div "Product Name" at bounding box center [371, 310] width 188 height 10
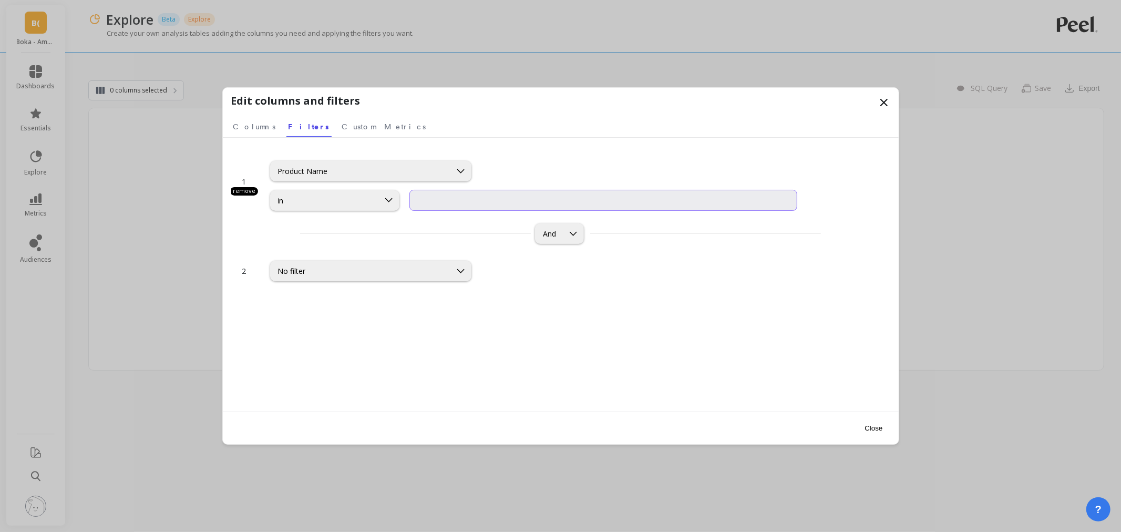
click at [468, 199] on input "input" at bounding box center [602, 200] width 387 height 21
paste input "Ela Mint"
type input "Ela Mint"
click at [468, 199] on input "input" at bounding box center [602, 200] width 387 height 21
drag, startPoint x: 468, startPoint y: 199, endPoint x: 355, endPoint y: 187, distance: 114.1
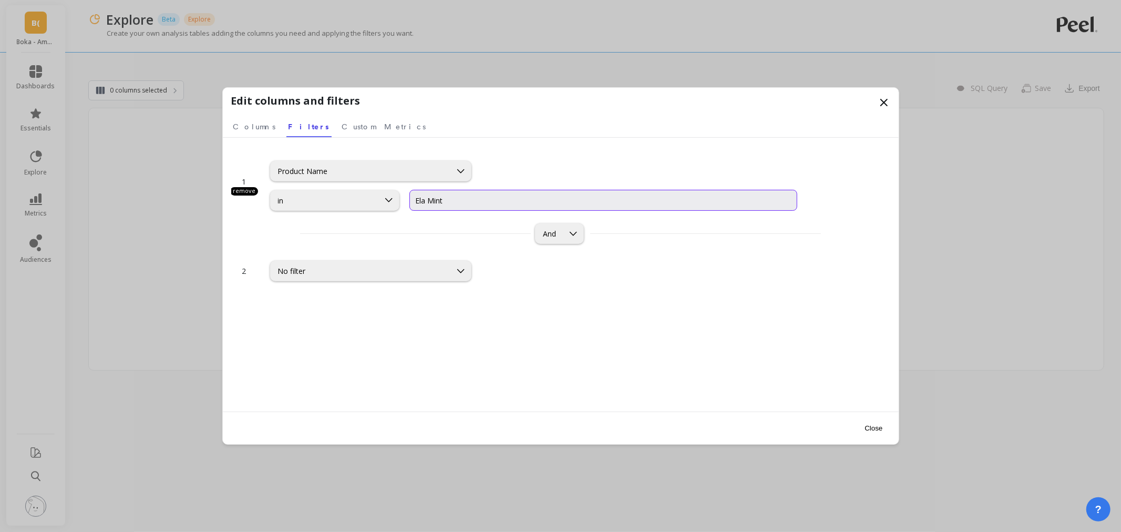
click at [355, 187] on div "Product Name in" at bounding box center [533, 179] width 527 height 63
type input "el"
drag, startPoint x: 449, startPoint y: 208, endPoint x: 361, endPoint y: 200, distance: 88.6
click at [361, 200] on div "in" at bounding box center [533, 200] width 527 height 21
click at [354, 201] on div "in" at bounding box center [325, 200] width 94 height 10
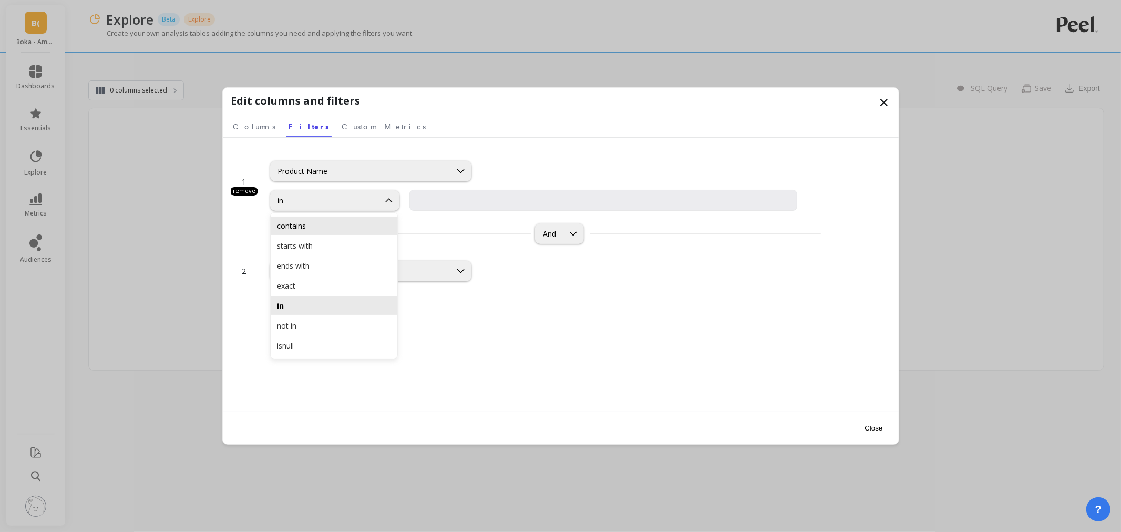
click at [351, 227] on div "contains" at bounding box center [334, 226] width 114 height 10
click at [470, 198] on input "text" at bounding box center [602, 200] width 387 height 21
type input "e"
drag, startPoint x: 470, startPoint y: 198, endPoint x: 411, endPoint y: 210, distance: 60.1
click at [411, 210] on input "e" at bounding box center [602, 200] width 387 height 21
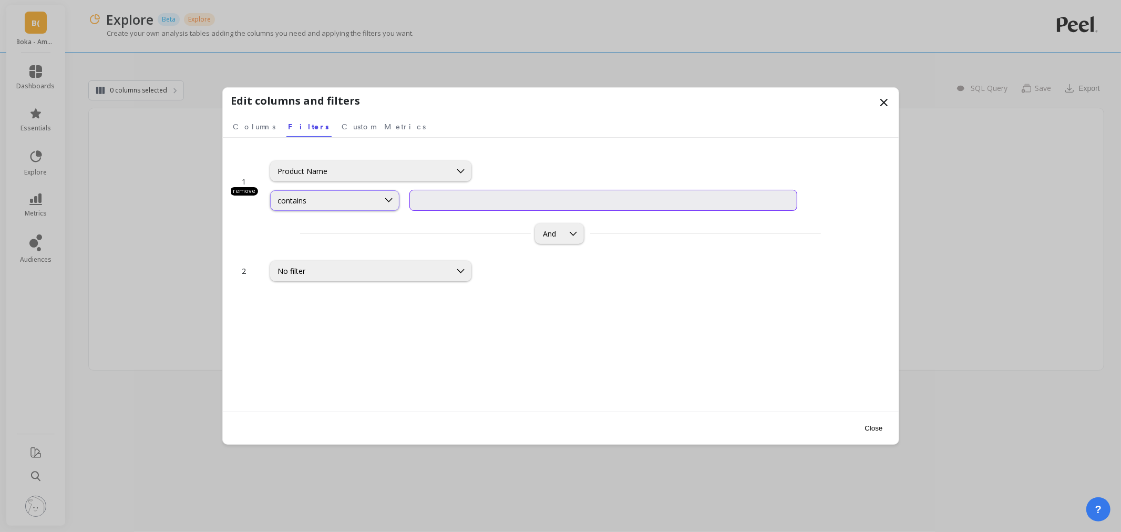
click at [351, 195] on div "contains" at bounding box center [325, 200] width 94 height 10
click at [379, 166] on div "Product Name" at bounding box center [361, 171] width 166 height 10
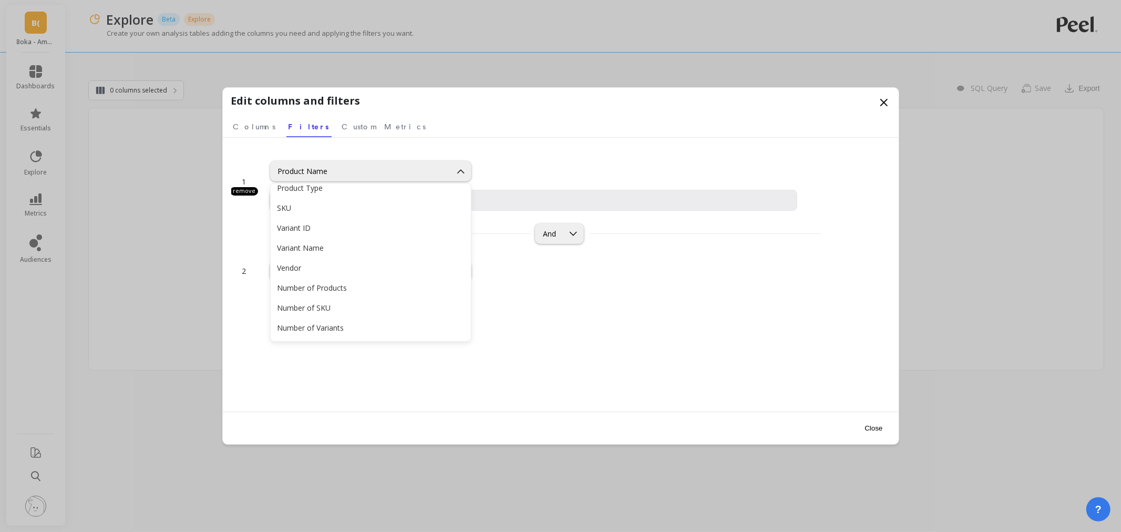
scroll to position [1880, 0]
click at [886, 103] on icon at bounding box center [884, 102] width 13 height 13
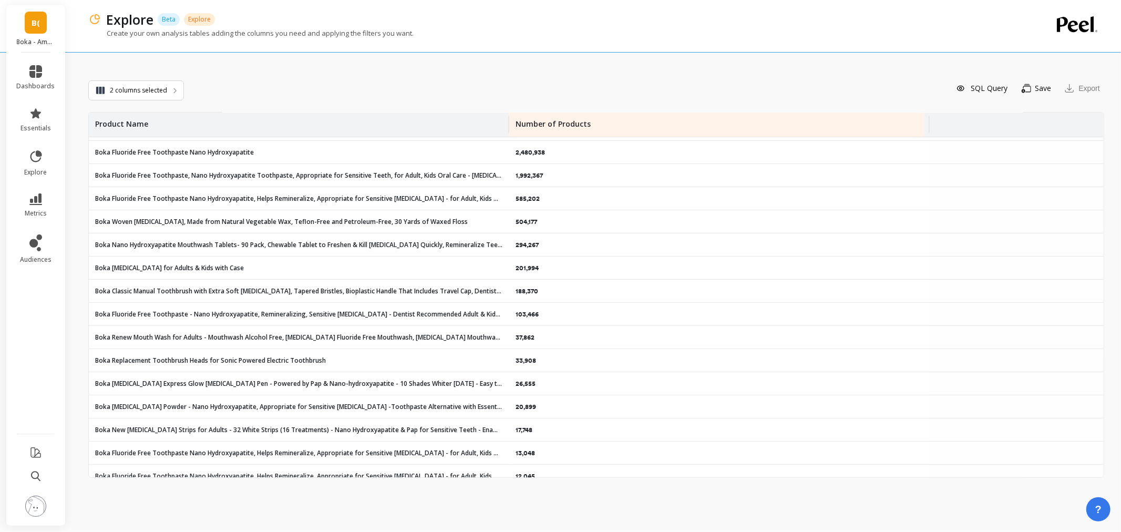
scroll to position [0, 0]
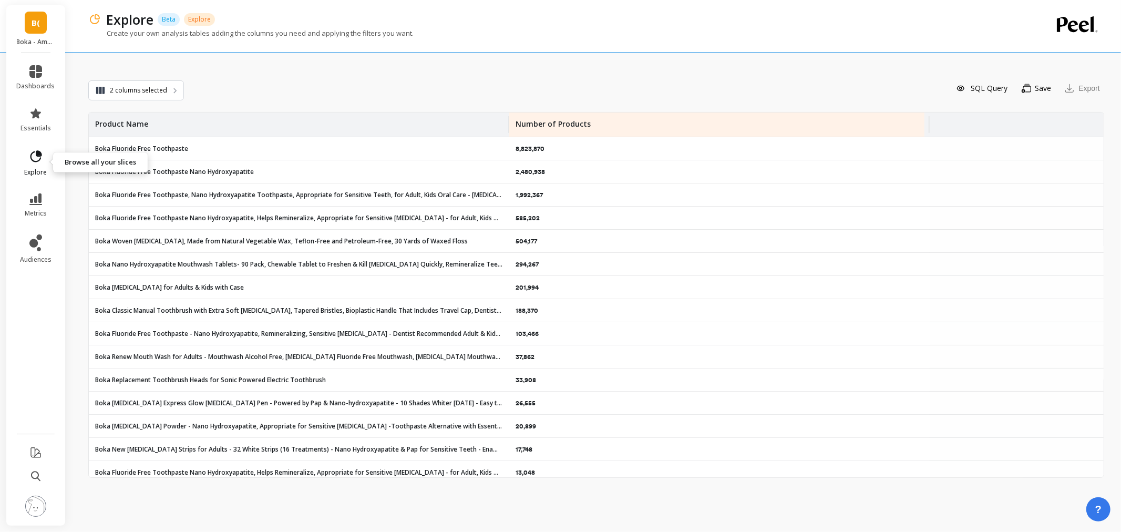
click at [38, 165] on link "explore" at bounding box center [36, 162] width 38 height 27
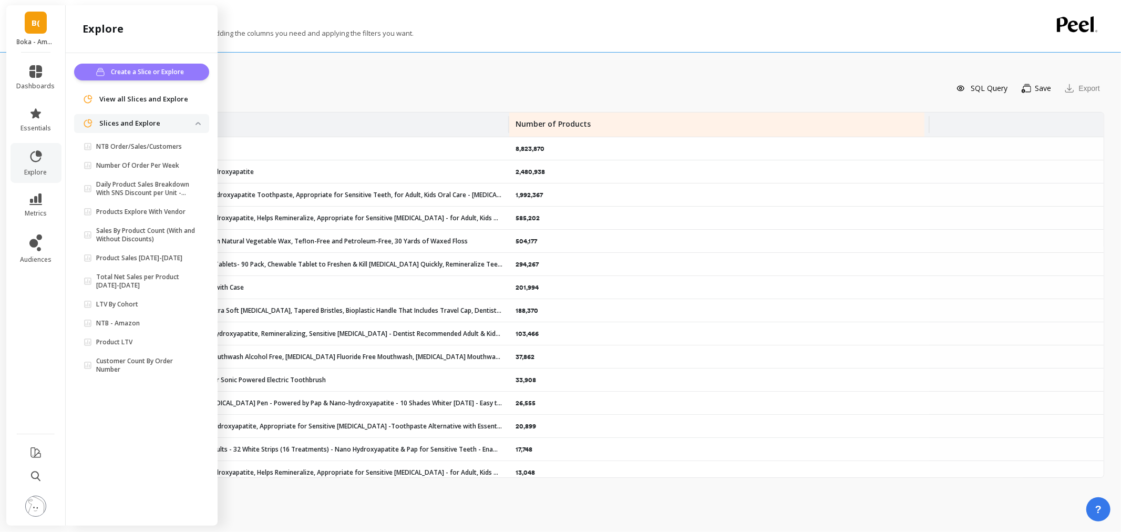
click at [164, 69] on span "Create a Slice or Explore" at bounding box center [149, 72] width 76 height 11
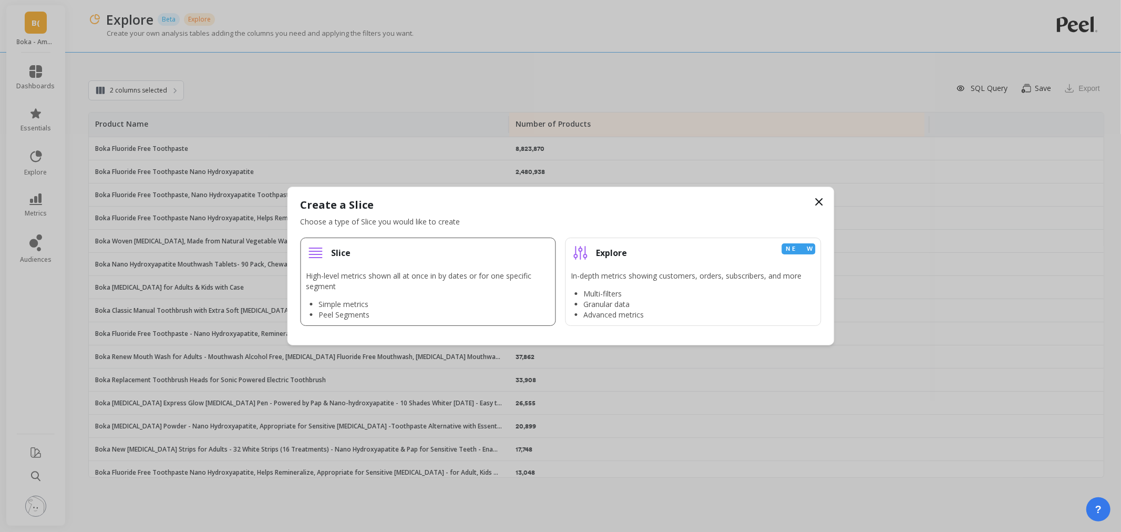
click at [332, 259] on div "Slice" at bounding box center [428, 252] width 244 height 19
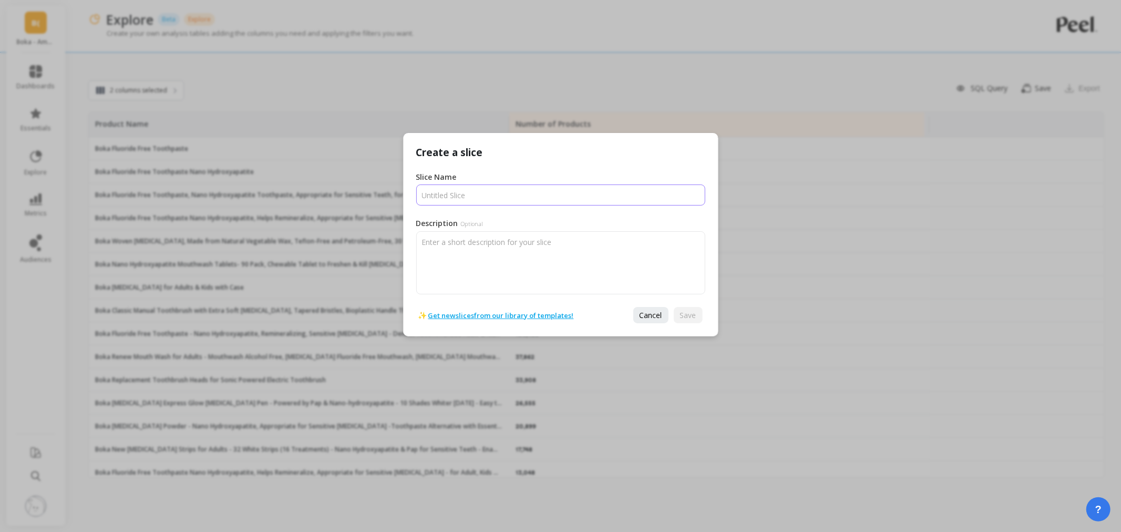
click at [508, 186] on input "Slice Name" at bounding box center [560, 194] width 289 height 21
type input "test"
click at [697, 317] on button "Save" at bounding box center [688, 315] width 29 height 16
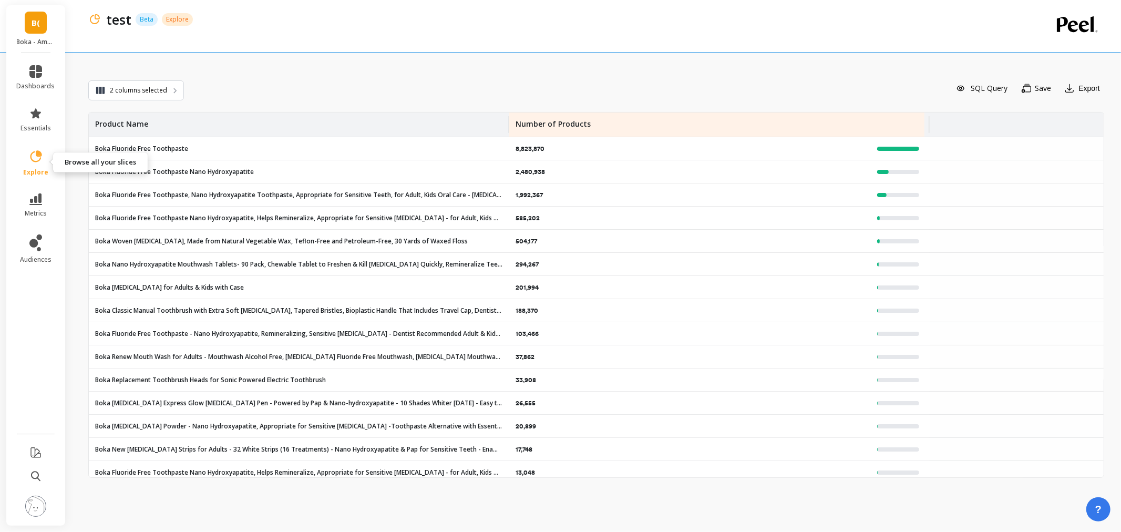
click at [35, 171] on span "explore" at bounding box center [35, 172] width 25 height 8
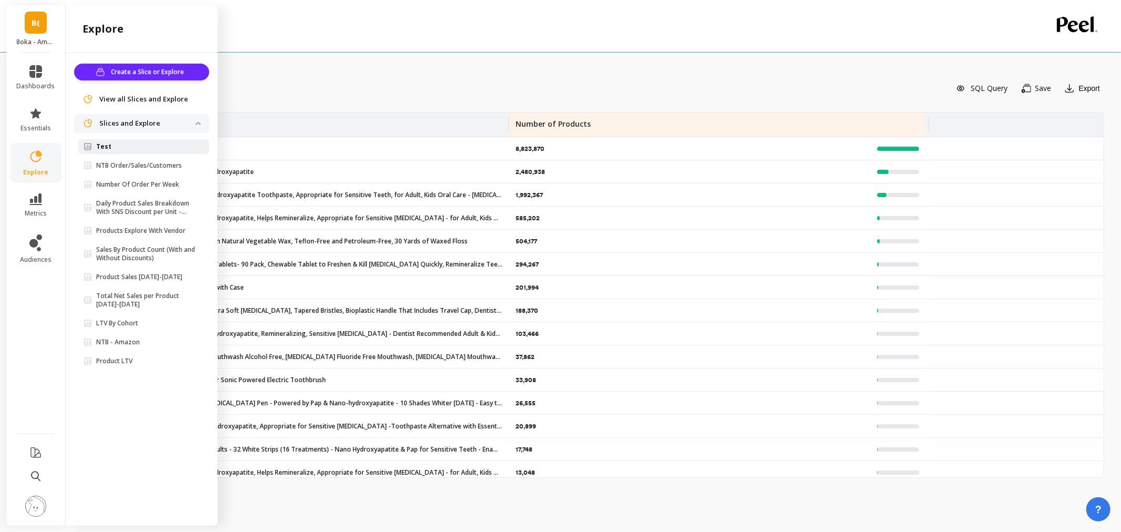
click at [117, 151] on link "Test" at bounding box center [143, 146] width 131 height 15
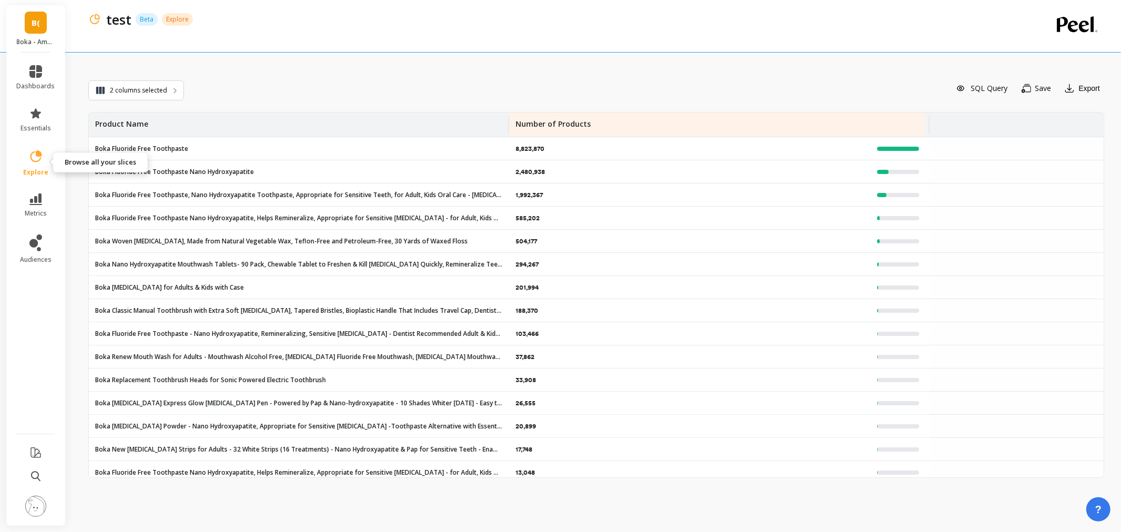
click at [29, 159] on icon at bounding box center [35, 156] width 15 height 15
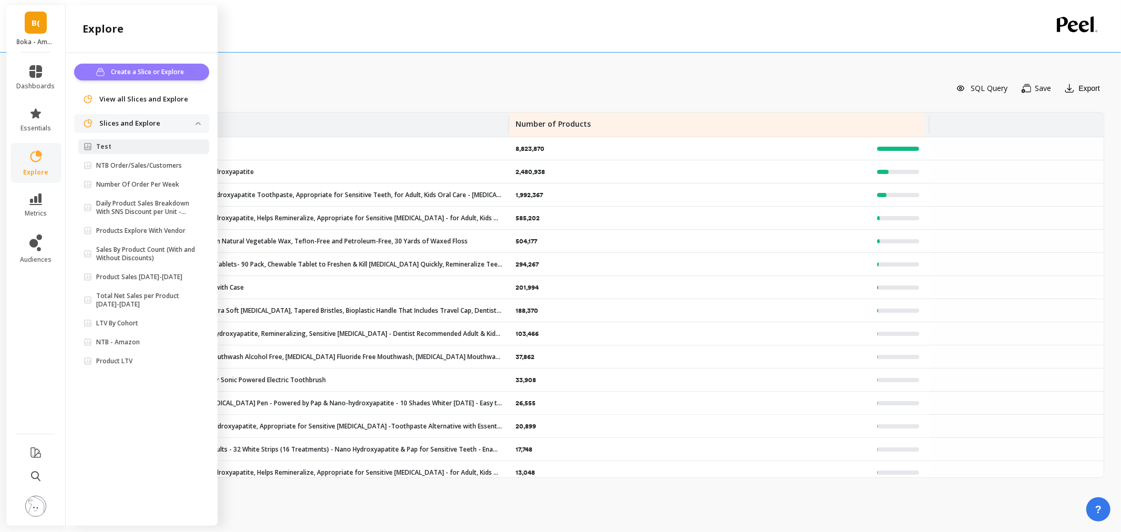
click at [112, 73] on span "Create a Slice or Explore" at bounding box center [149, 72] width 76 height 11
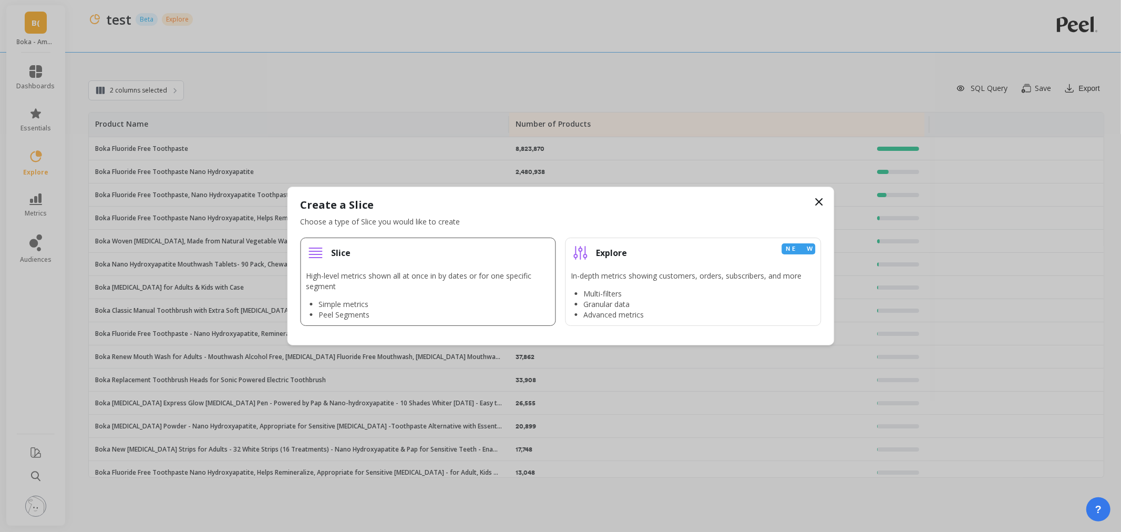
click at [364, 263] on li "Slice High-level metrics shown all at once in by dates or for one specific segm…" at bounding box center [428, 282] width 256 height 88
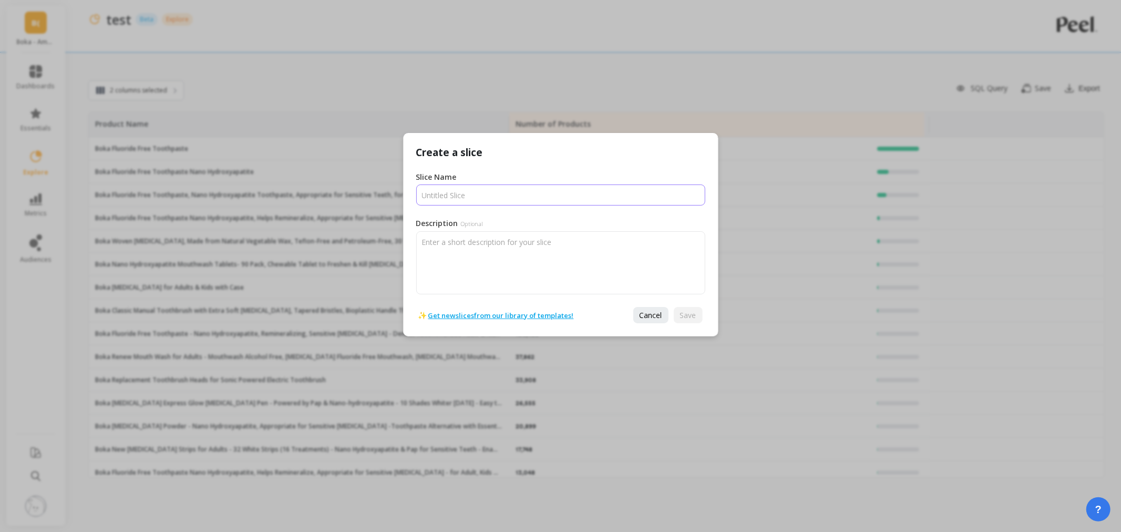
drag, startPoint x: 438, startPoint y: 198, endPoint x: 454, endPoint y: 204, distance: 16.5
click at [438, 198] on input "Slice Name" at bounding box center [560, 194] width 289 height 21
click at [650, 311] on span "Cancel" at bounding box center [651, 315] width 23 height 10
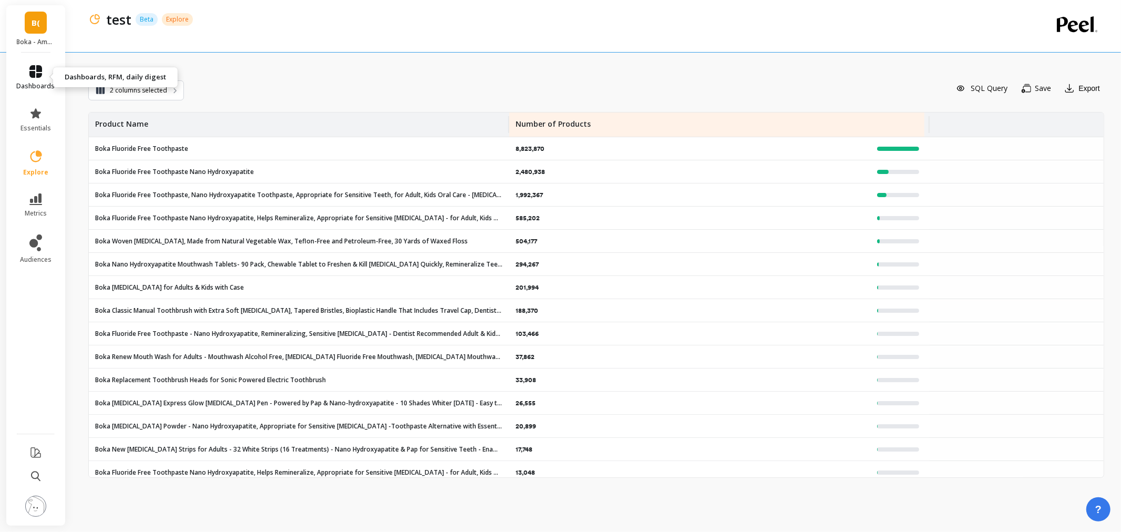
click at [45, 65] on link "dashboards" at bounding box center [36, 77] width 38 height 25
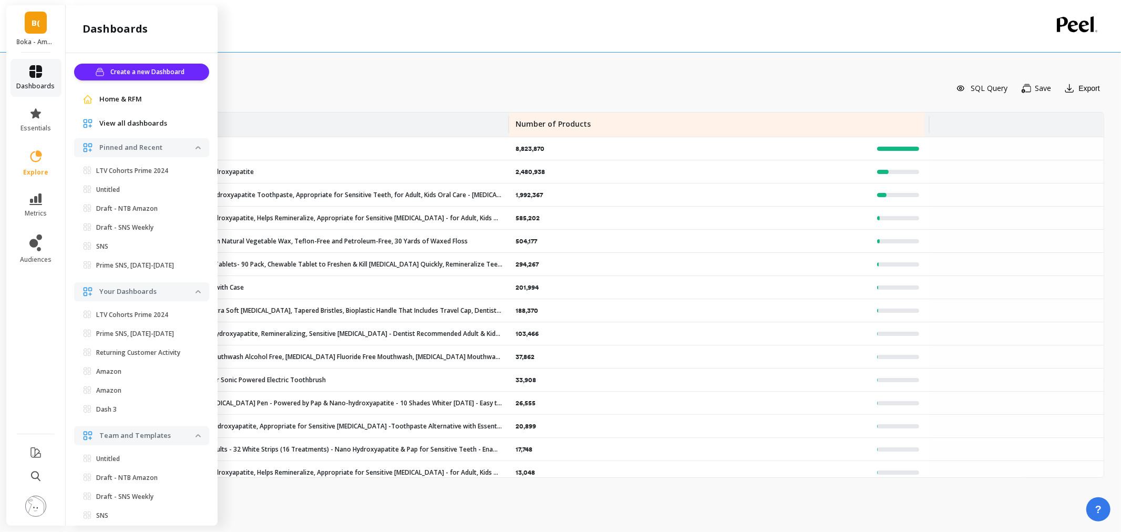
scroll to position [4, 0]
click at [110, 86] on div "Home & RFM" at bounding box center [141, 95] width 135 height 19
click at [124, 103] on div "Home & RFM" at bounding box center [141, 95] width 135 height 19
click at [133, 92] on span "Home & RFM" at bounding box center [120, 95] width 43 height 11
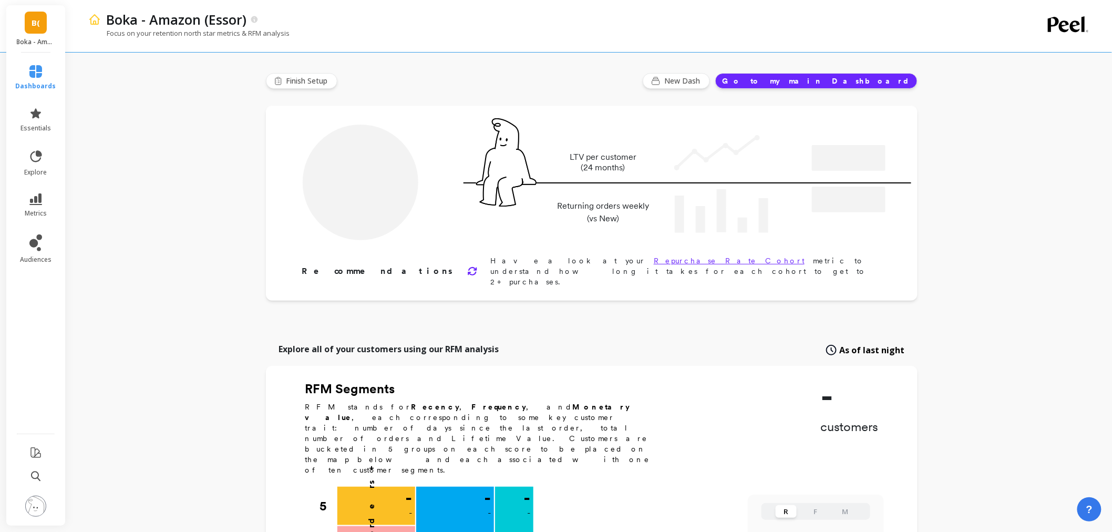
type input "Champions"
type input "244231"
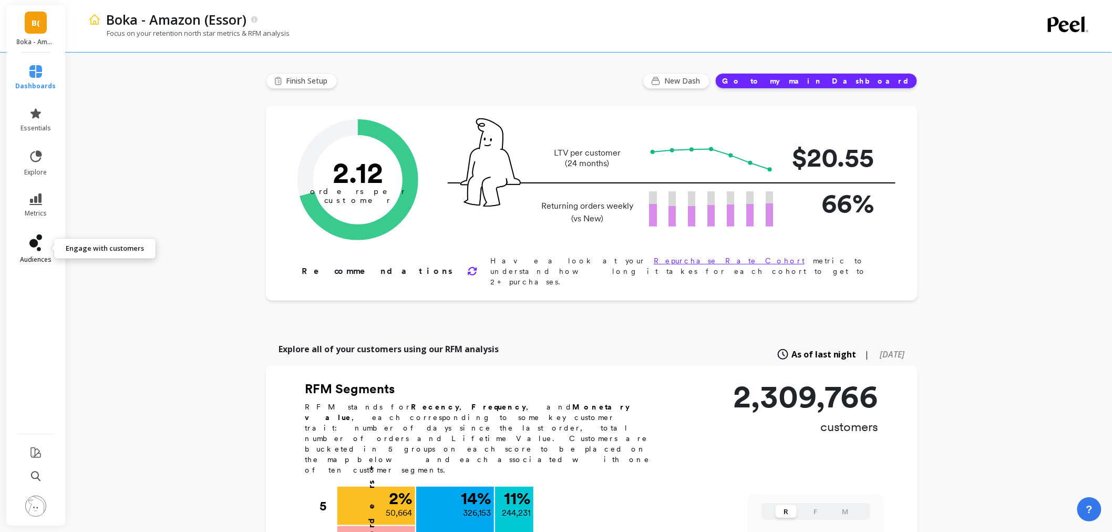
click at [29, 243] on icon at bounding box center [35, 242] width 13 height 17
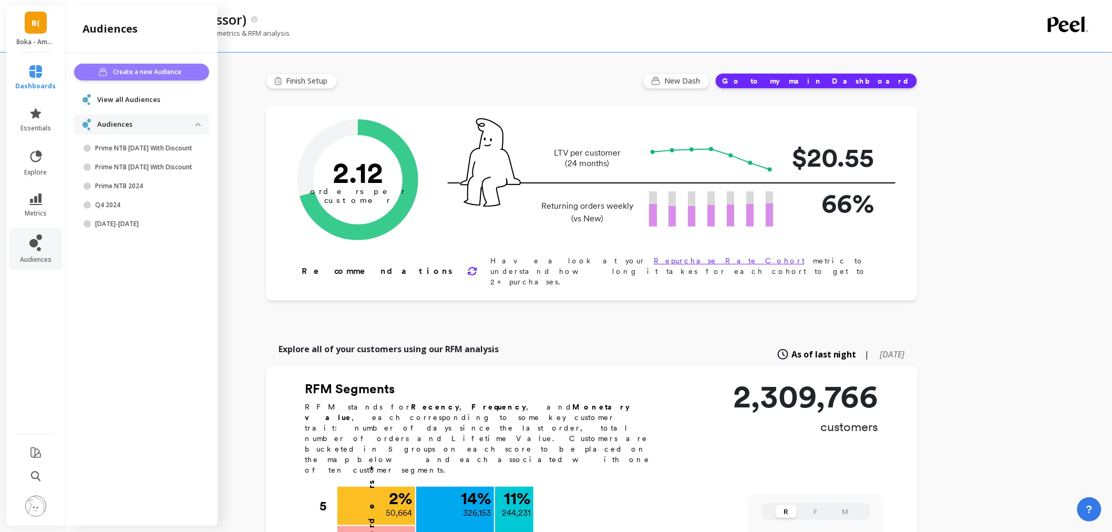
click at [132, 76] on span "Create a new Audience" at bounding box center [149, 72] width 71 height 11
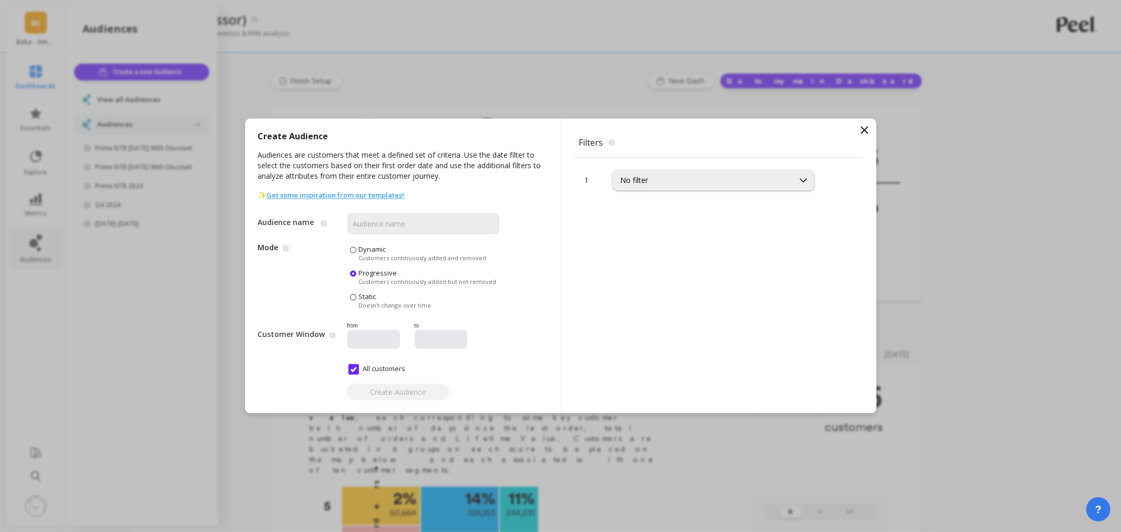
click at [731, 179] on div "No filter" at bounding box center [704, 181] width 166 height 10
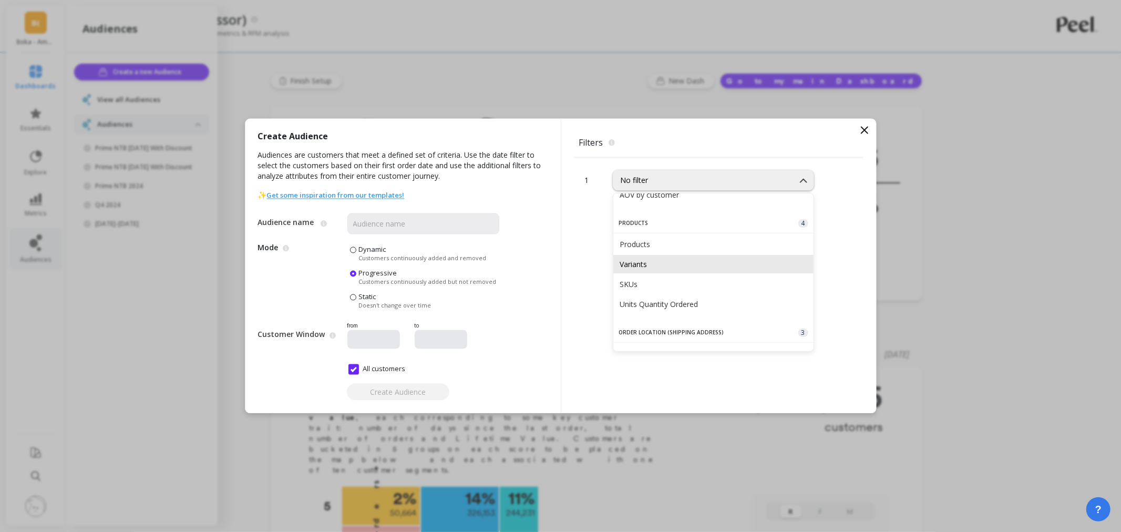
click at [705, 265] on div "Variants" at bounding box center [714, 264] width 188 height 10
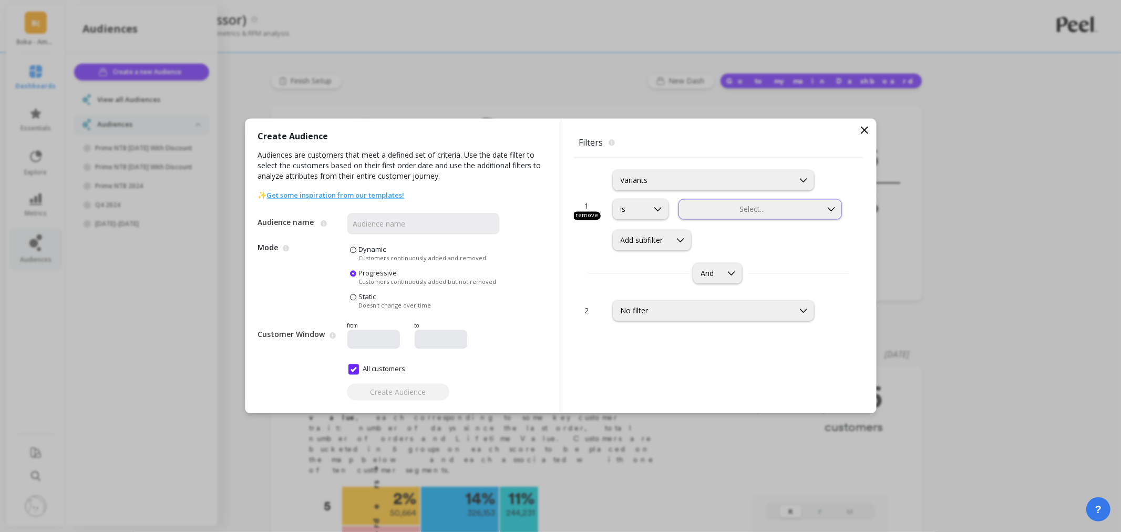
click at [794, 212] on div at bounding box center [750, 209] width 141 height 10
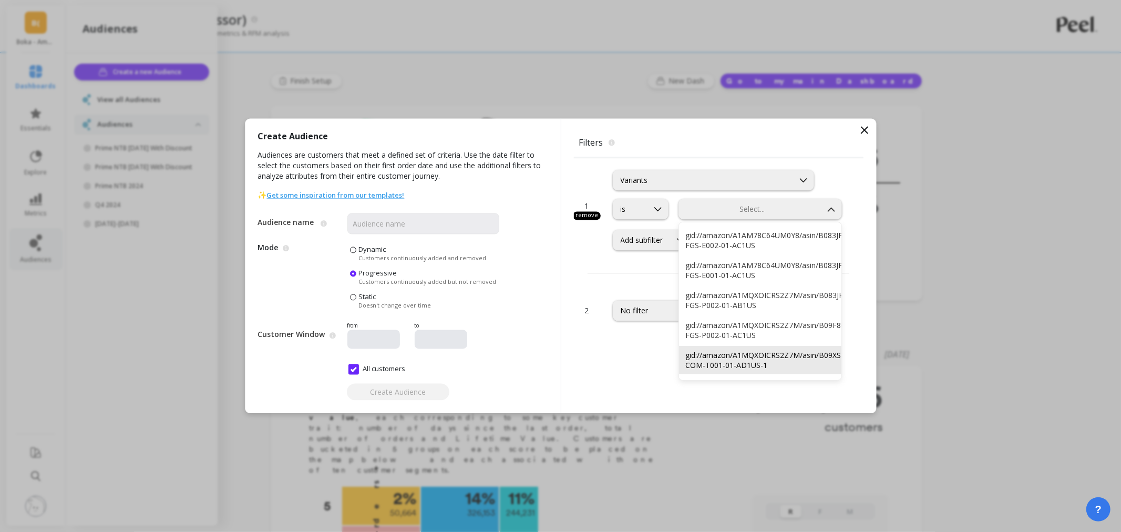
scroll to position [467, 0]
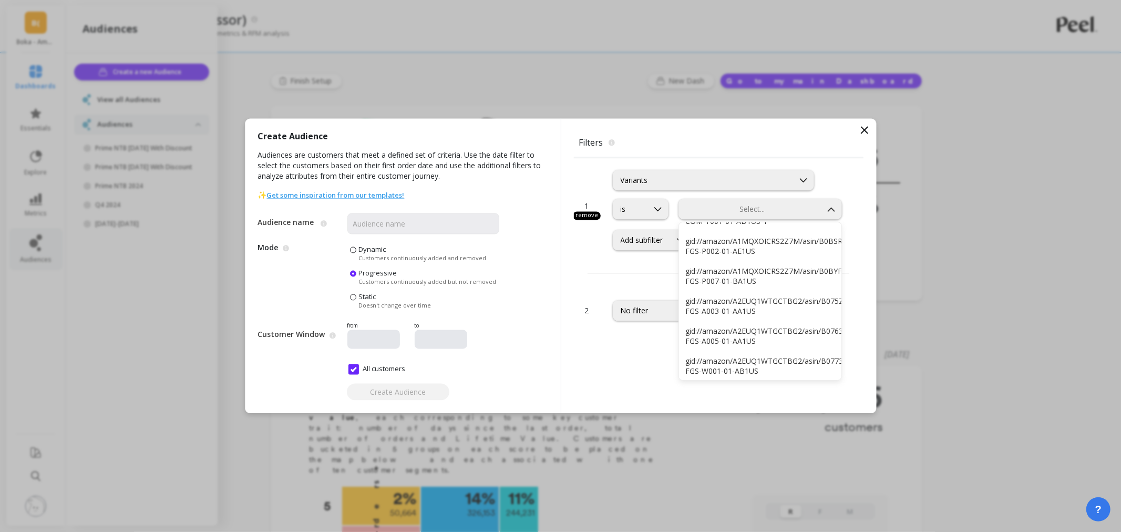
paste input "gid://amazon/ATVPDKIKX0DER/asin/B083JHCCV2/sku/BOKFFTHPELM1PK4OZ"
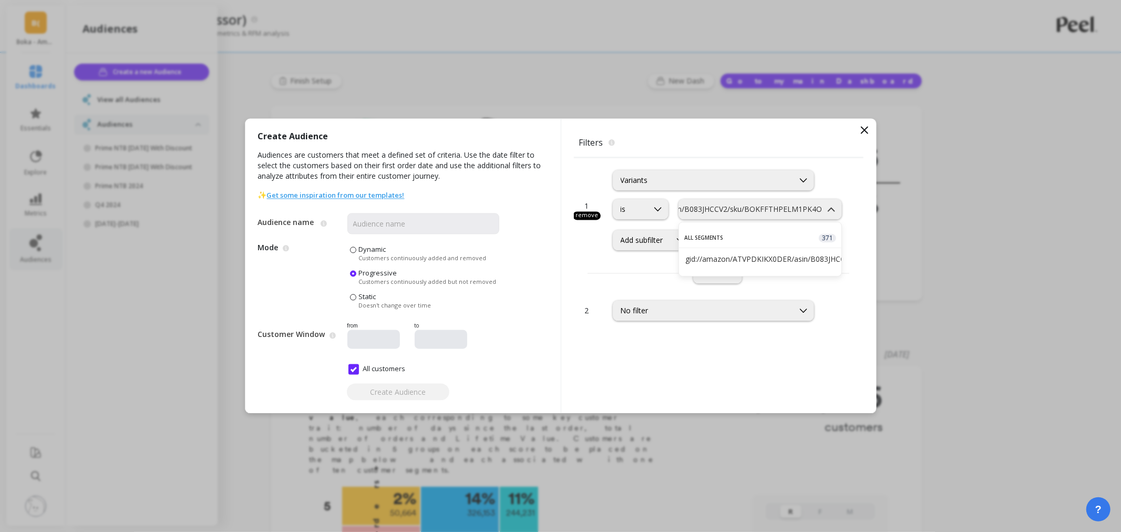
type input "gid://amazon/ATVPDKIKX0DER/asin/B083JHCCV2/sku/BOKFFTHPELM1PK4OZ"
